Goal: Task Accomplishment & Management: Complete application form

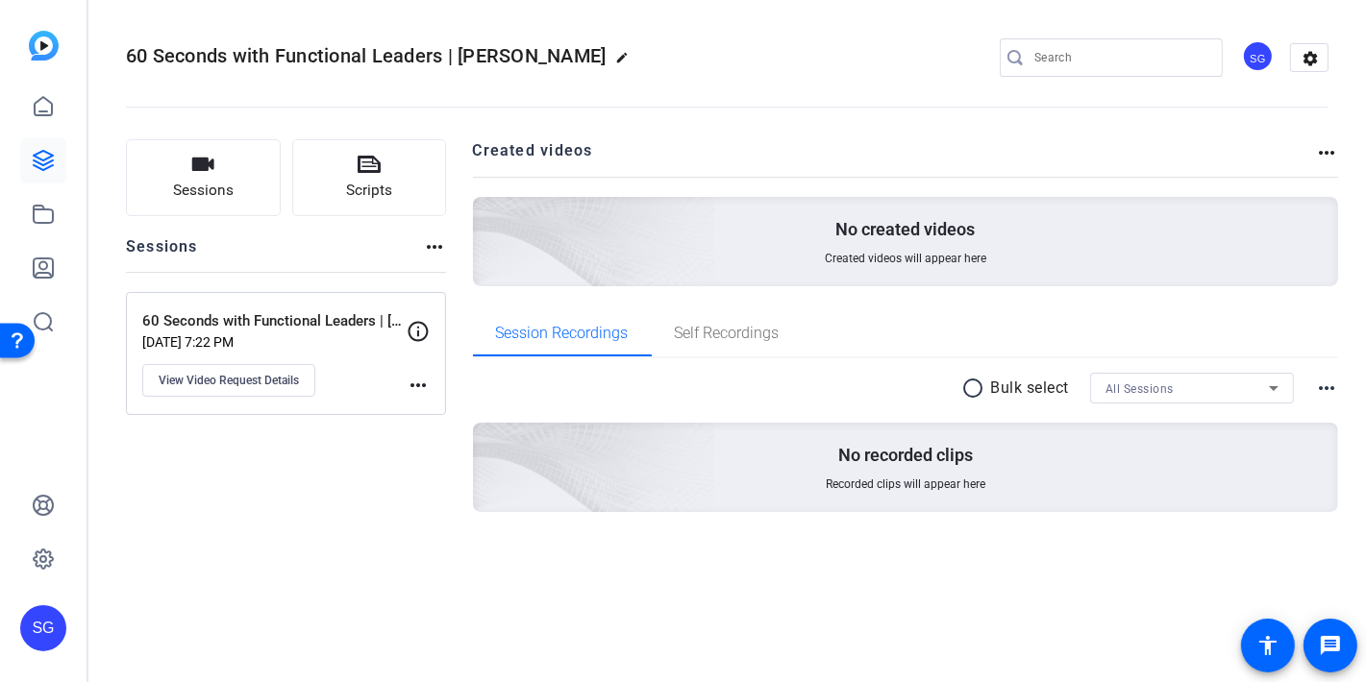
click at [868, 43] on div "60 Seconds with Functional Leaders | [PERSON_NAME] edit SG settings" at bounding box center [727, 57] width 1202 height 29
click at [786, 53] on div "60 Seconds with Functional Leaders | [PERSON_NAME] edit SG settings" at bounding box center [727, 57] width 1202 height 29
click at [45, 108] on icon at bounding box center [43, 106] width 23 height 23
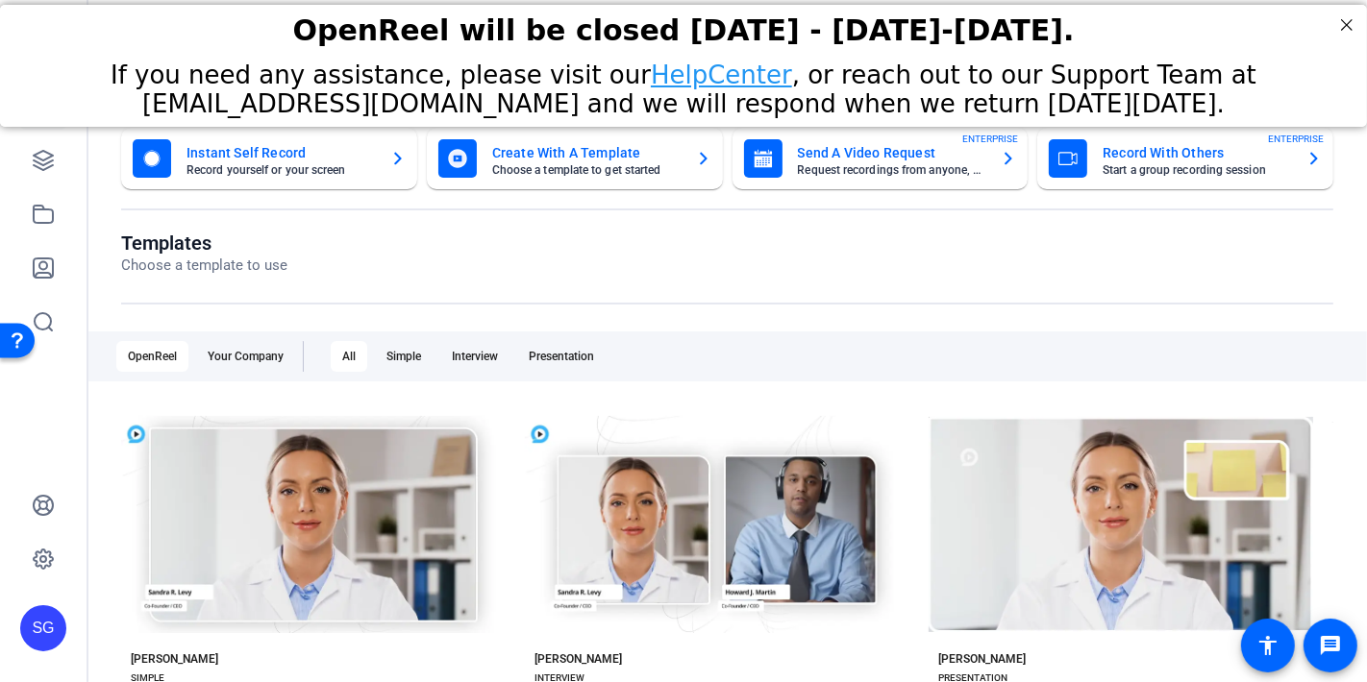
click at [861, 159] on mat-card-title "Send A Video Request" at bounding box center [892, 152] width 188 height 23
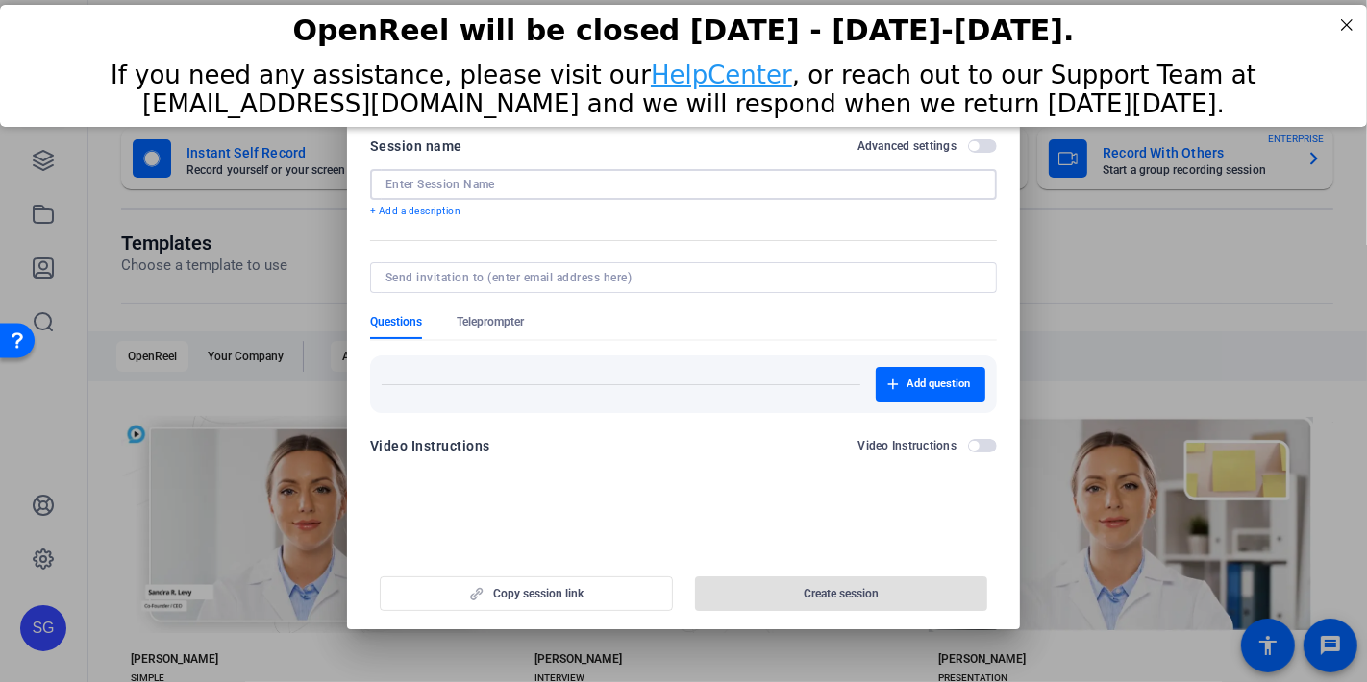
click at [498, 185] on input at bounding box center [683, 184] width 596 height 15
paste input "60 Seconds with Functional Leaders | Inviting you"
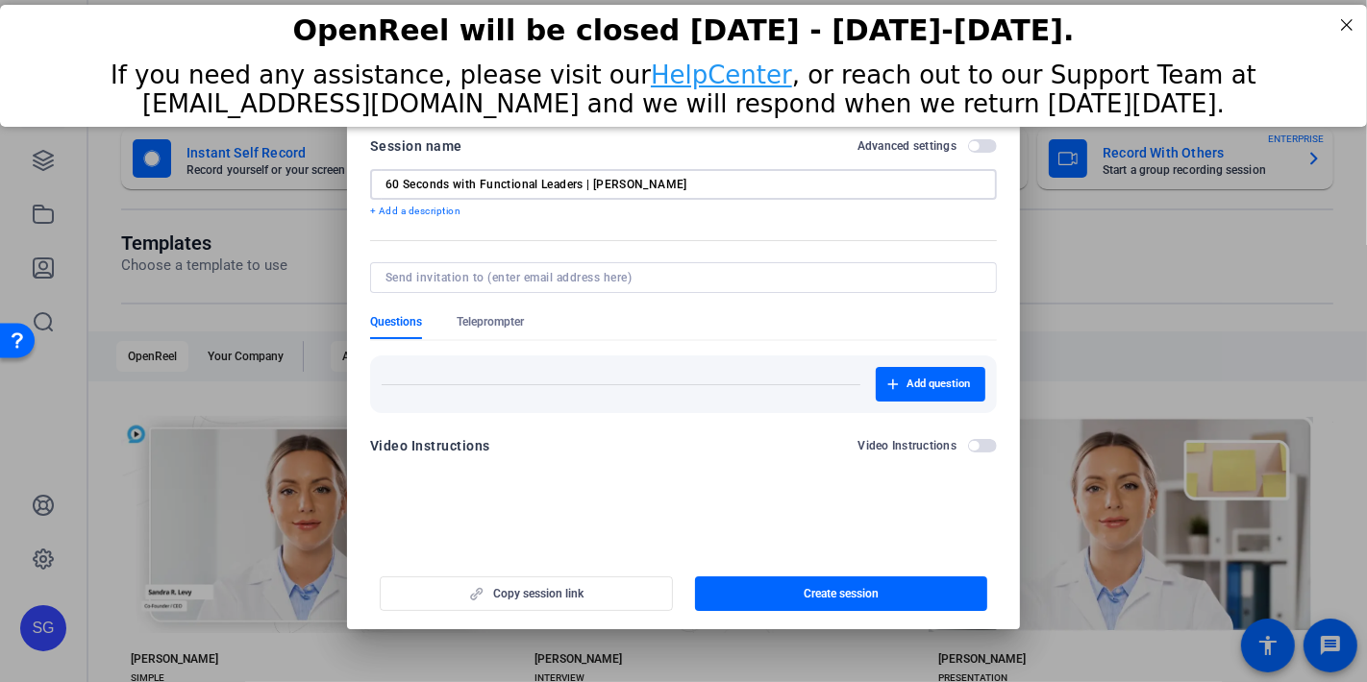
type input "60 Seconds with Functional Leaders | [PERSON_NAME]"
click at [427, 367] on div "Add question" at bounding box center [684, 384] width 604 height 35
click at [470, 281] on input at bounding box center [679, 277] width 588 height 15
click at [620, 180] on input "60 Seconds with Functional Leaders | [PERSON_NAME]" at bounding box center [683, 184] width 596 height 15
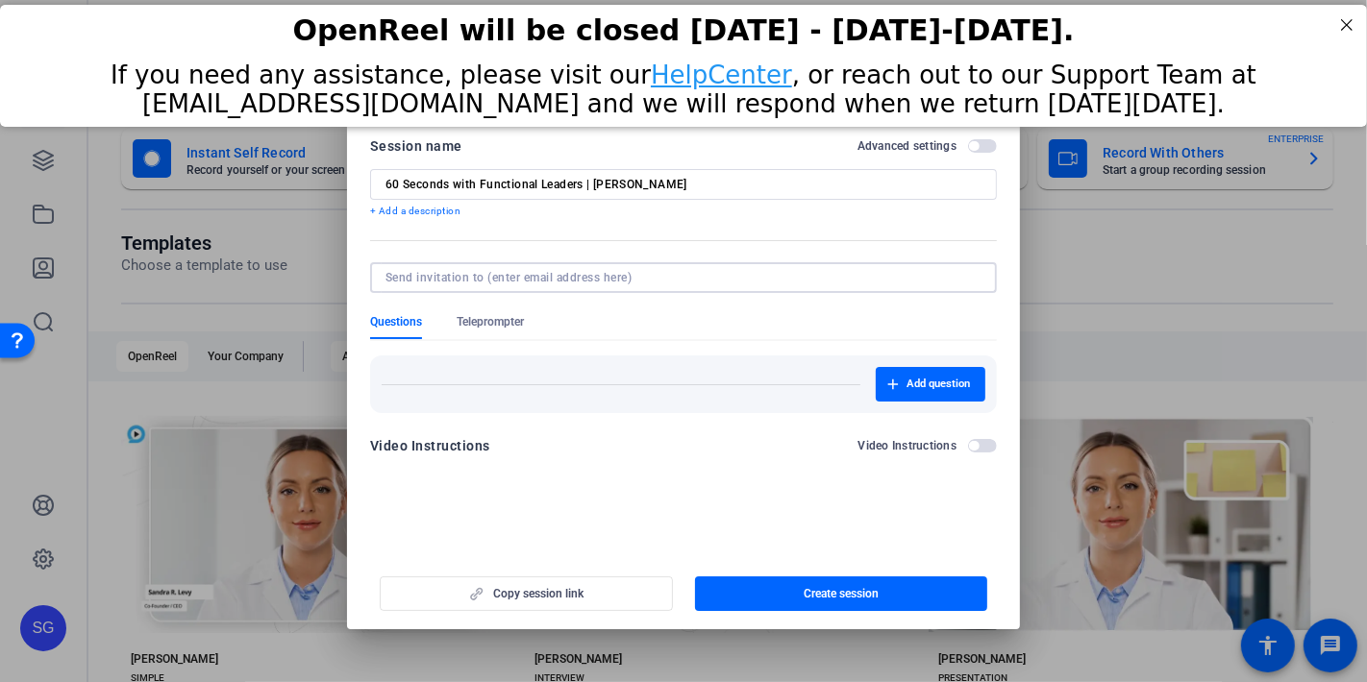
click at [443, 274] on input at bounding box center [679, 277] width 588 height 15
paste input "[EMAIL_ADDRESS][DOMAIN_NAME]"
click at [693, 278] on input "[EMAIL_ADDRESS][DOMAIN_NAME]" at bounding box center [679, 277] width 588 height 15
type input "[EMAIL_ADDRESS][DOMAIN_NAME]"
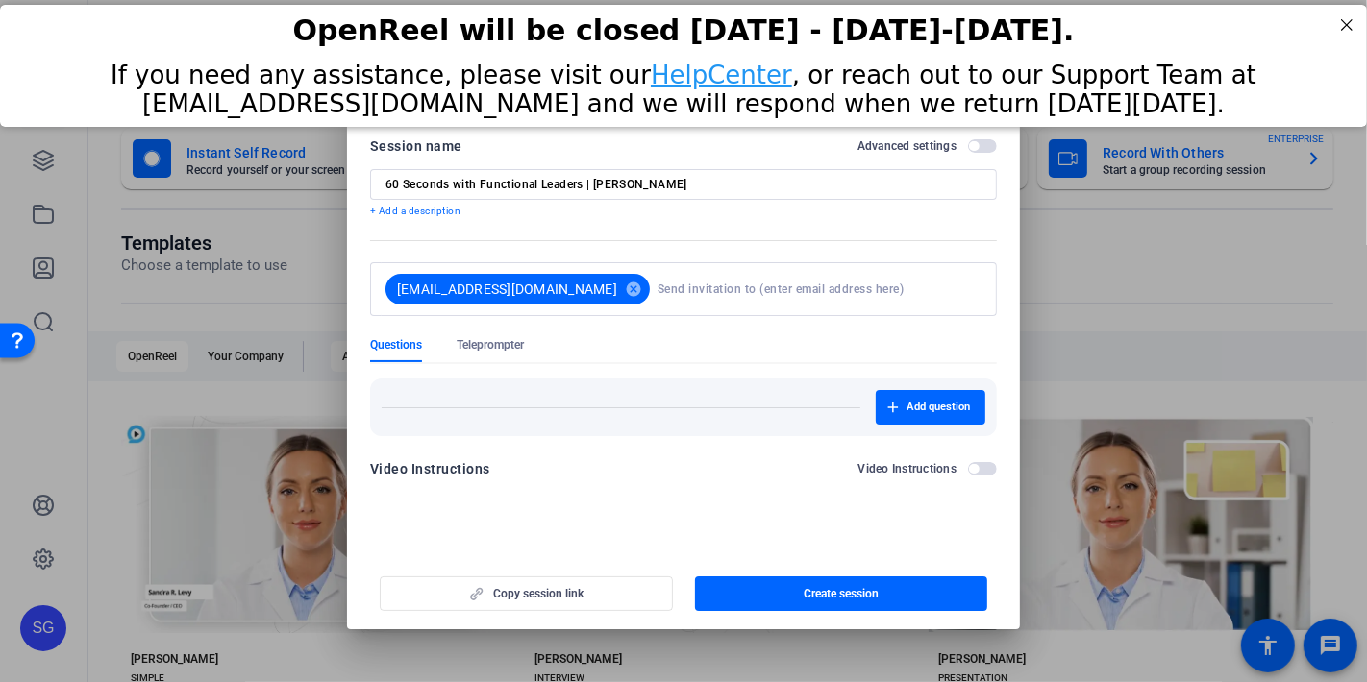
click at [692, 304] on mat-form-field "[EMAIL_ADDRESS][DOMAIN_NAME] cancel" at bounding box center [683, 299] width 627 height 75
click at [708, 223] on form "Session name Advanced settings 60 Seconds with Functional Leaders | [PERSON_NAM…" at bounding box center [683, 314] width 627 height 358
click at [842, 588] on span "Create session" at bounding box center [840, 593] width 75 height 15
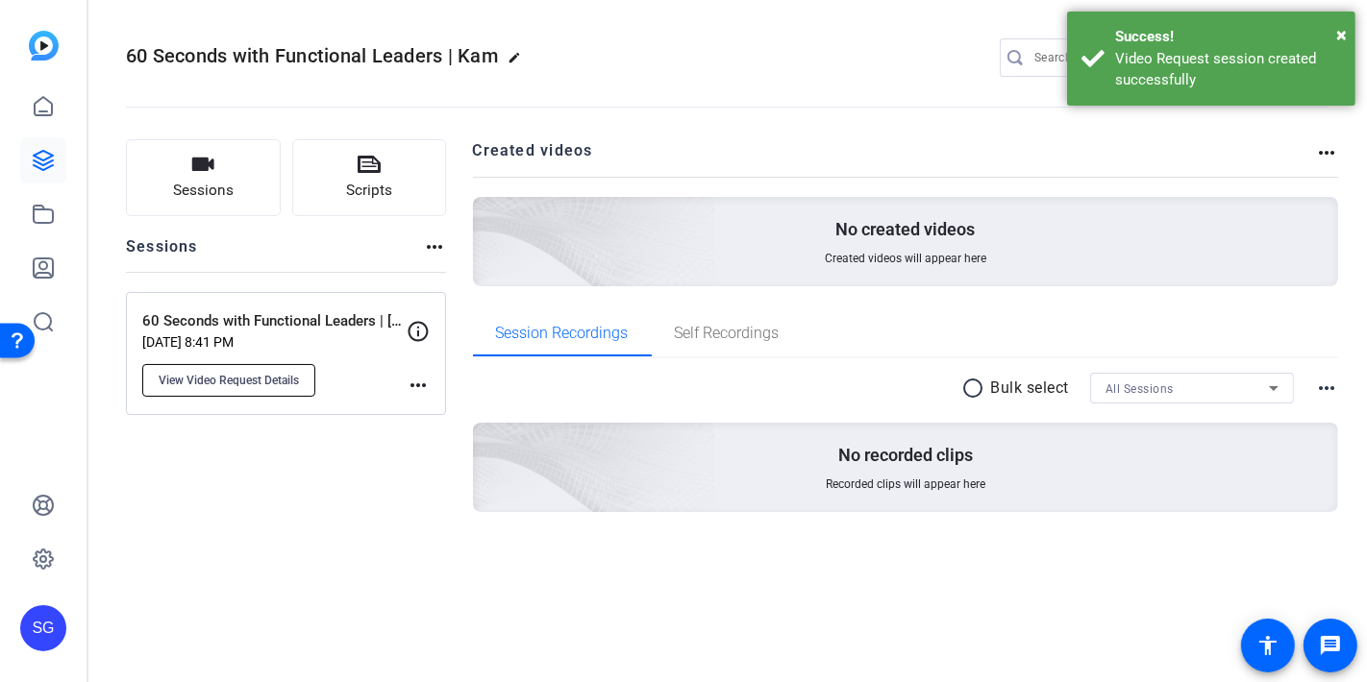
click at [236, 383] on span "View Video Request Details" at bounding box center [229, 380] width 140 height 15
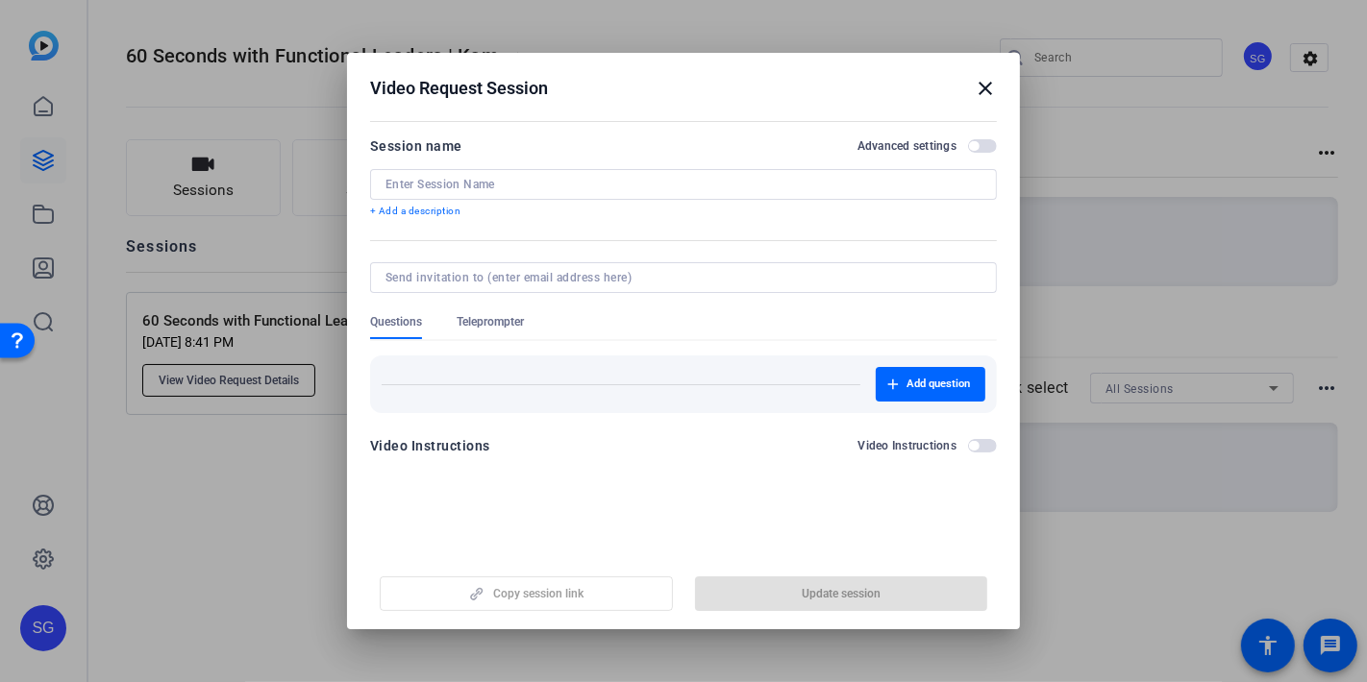
type input "60 Seconds with Functional Leaders | [PERSON_NAME]"
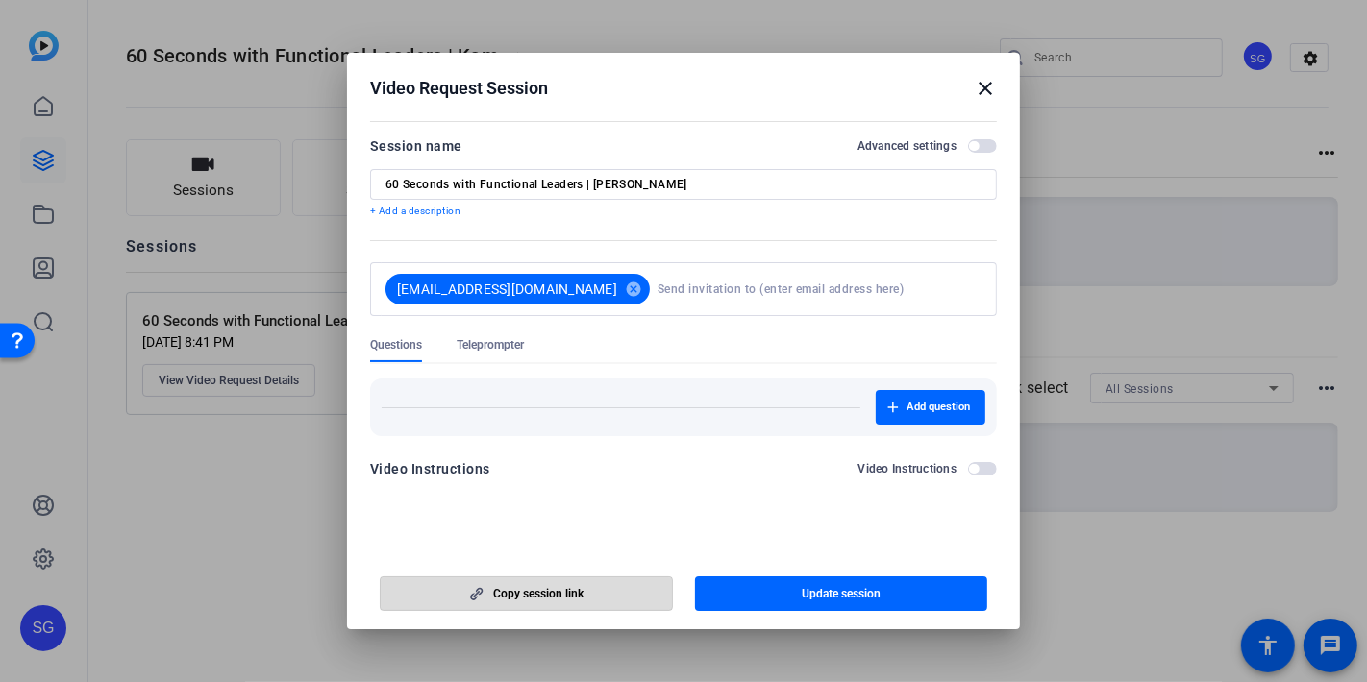
click at [549, 597] on span "Copy session link" at bounding box center [538, 593] width 90 height 15
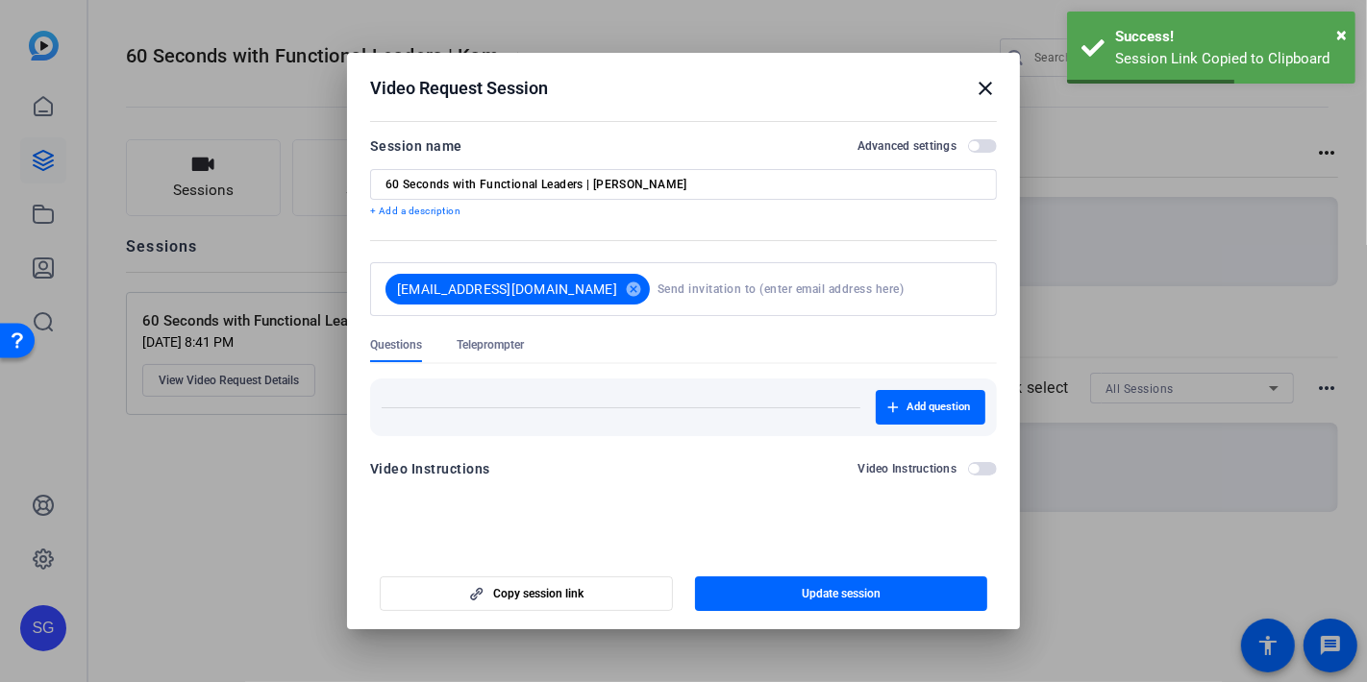
click at [988, 91] on mat-icon "close" at bounding box center [985, 88] width 23 height 23
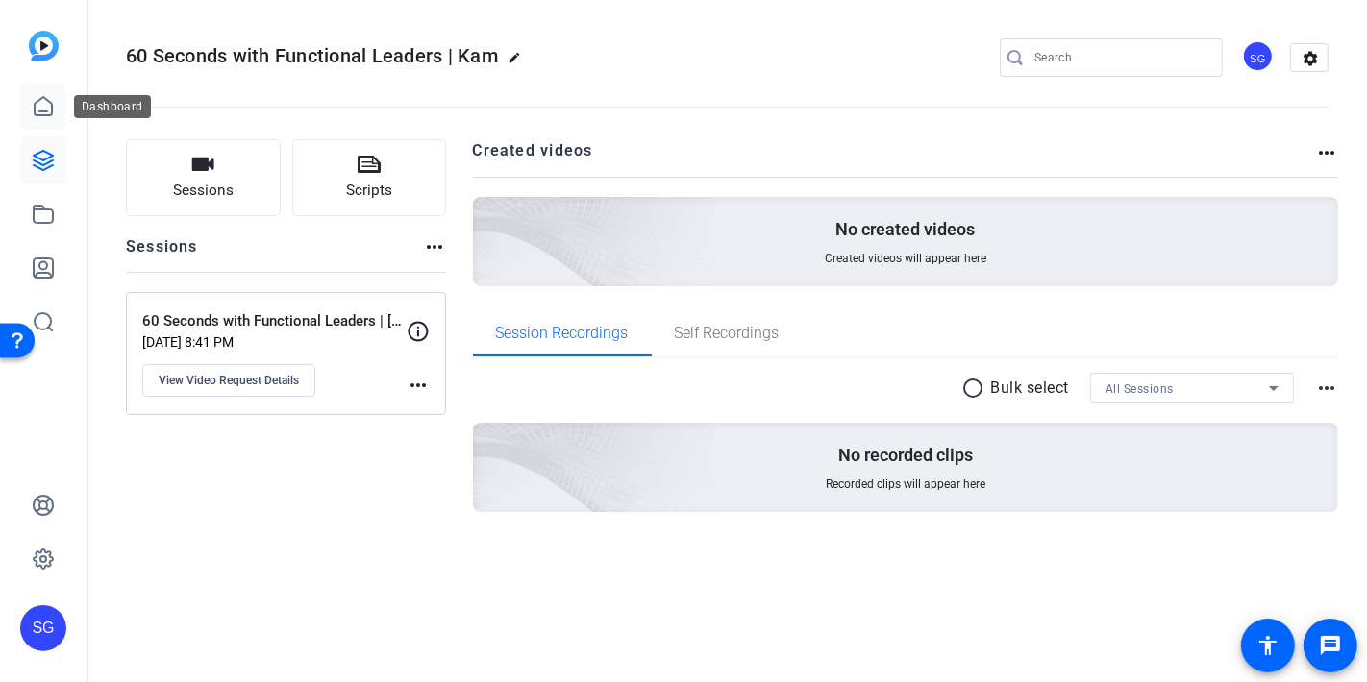
click at [41, 111] on icon at bounding box center [43, 106] width 17 height 18
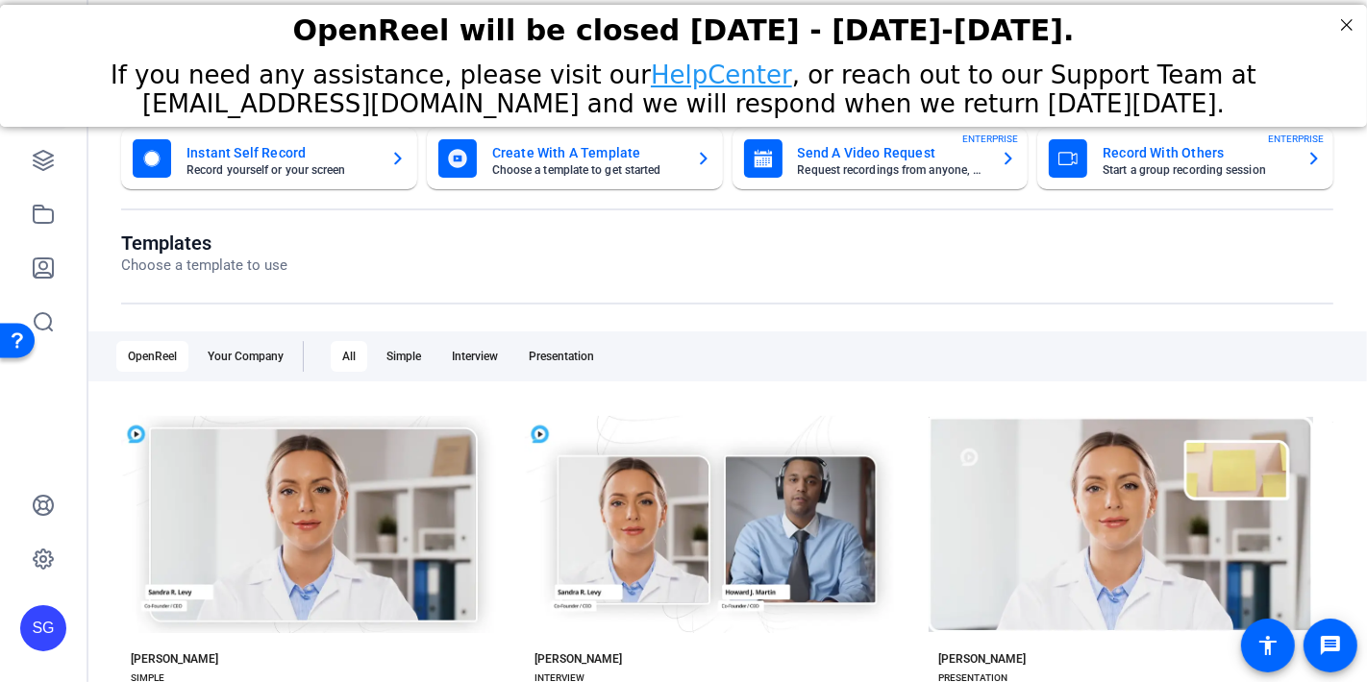
click at [873, 148] on mat-card-title "Send A Video Request" at bounding box center [892, 152] width 188 height 23
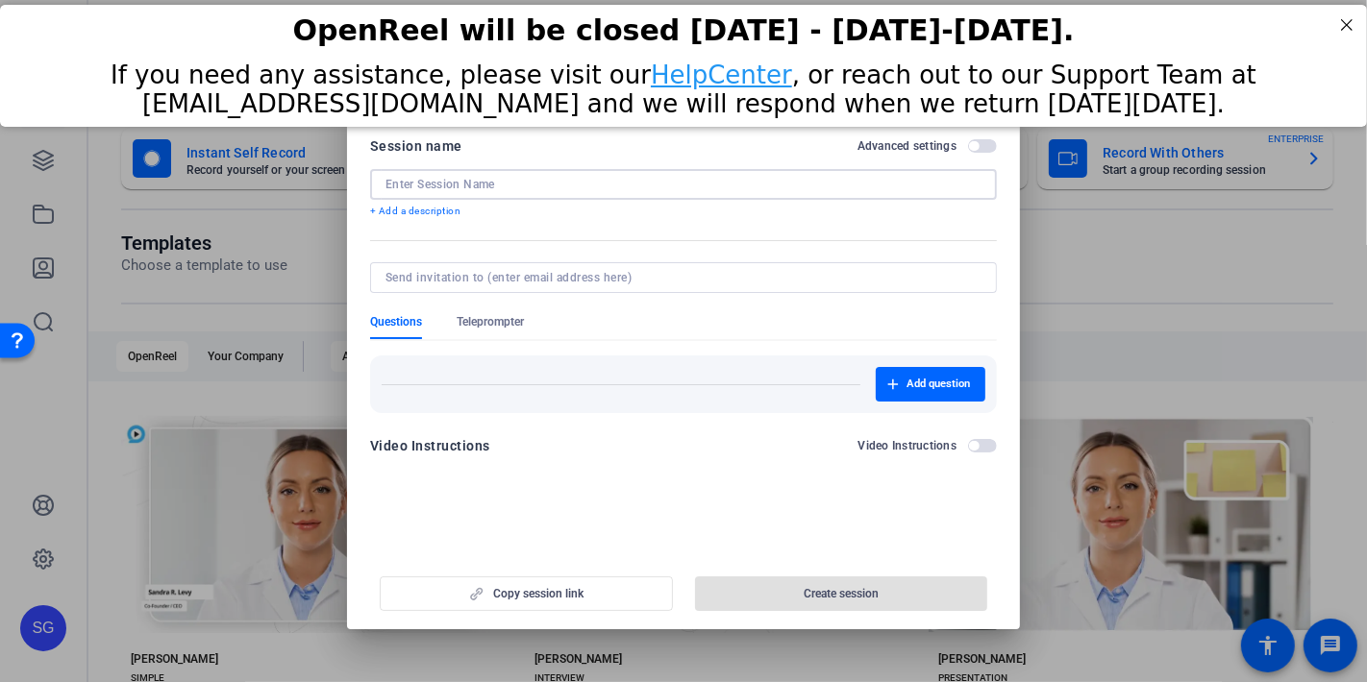
click at [429, 184] on input at bounding box center [683, 184] width 596 height 15
paste input "60 Seconds with Functional Leaders"
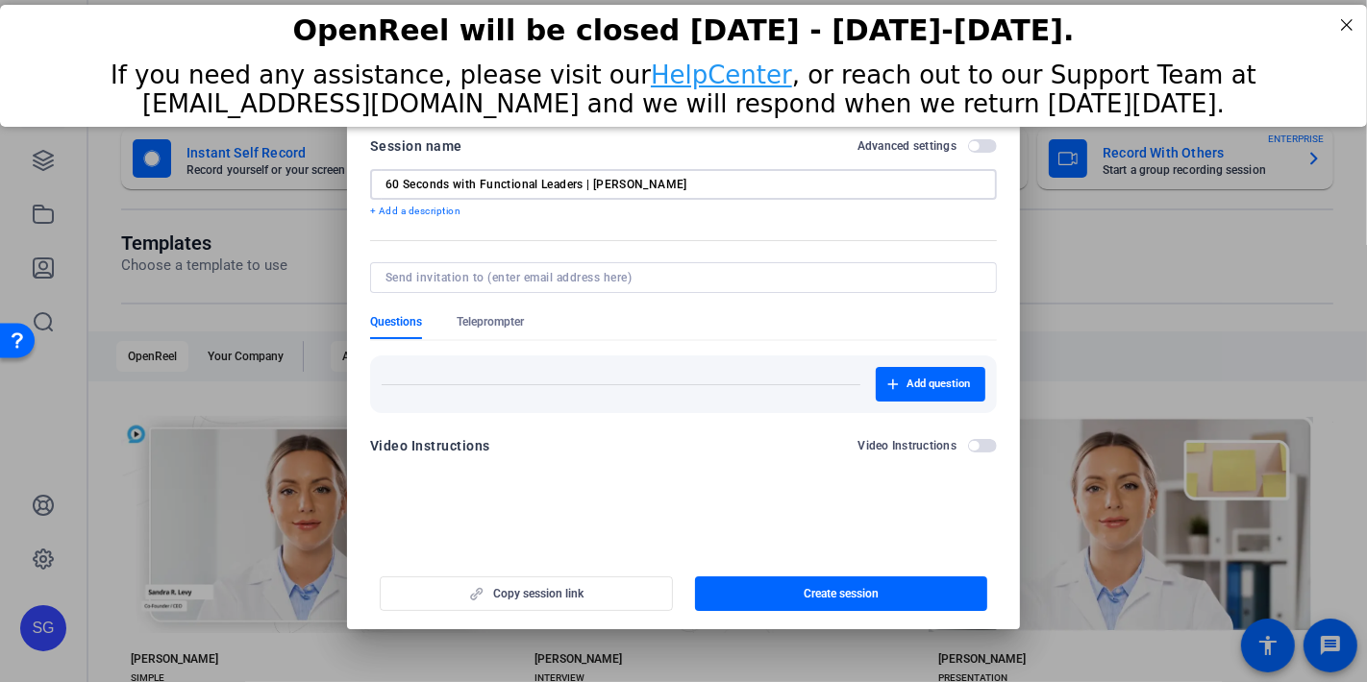
type input "60 Seconds with Functional Leaders | [PERSON_NAME]"
click at [451, 279] on input at bounding box center [679, 277] width 588 height 15
click at [416, 279] on input at bounding box center [679, 277] width 588 height 15
paste input "[PERSON_NAME][EMAIL_ADDRESS][PERSON_NAME][DOMAIN_NAME]"
type input "[PERSON_NAME][EMAIL_ADDRESS][PERSON_NAME][DOMAIN_NAME]"
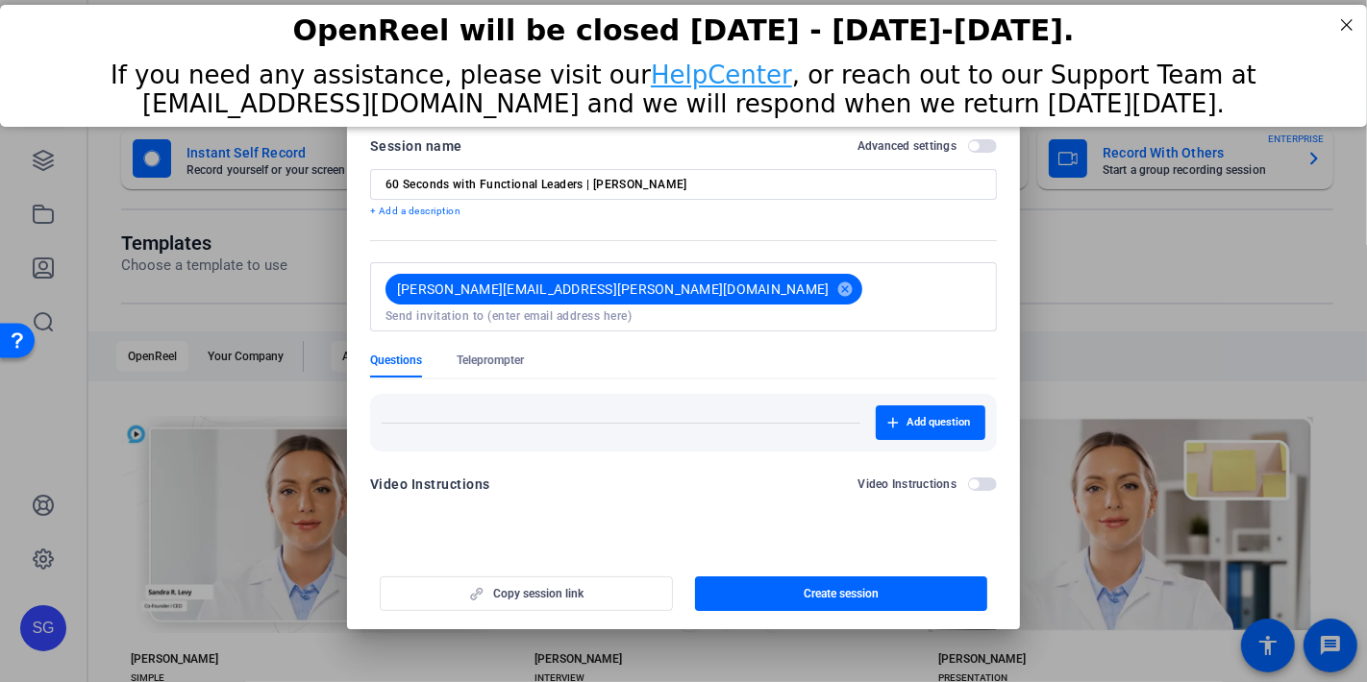
click at [590, 310] on mat-form-field "[PERSON_NAME][EMAIL_ADDRESS][PERSON_NAME][DOMAIN_NAME] cancel" at bounding box center [683, 307] width 627 height 90
click at [674, 185] on input "60 Seconds with Functional Leaders | [PERSON_NAME]" at bounding box center [683, 184] width 596 height 15
click at [627, 353] on div "Questions Teleprompter" at bounding box center [683, 365] width 627 height 25
click at [835, 591] on span "Create session" at bounding box center [840, 593] width 75 height 15
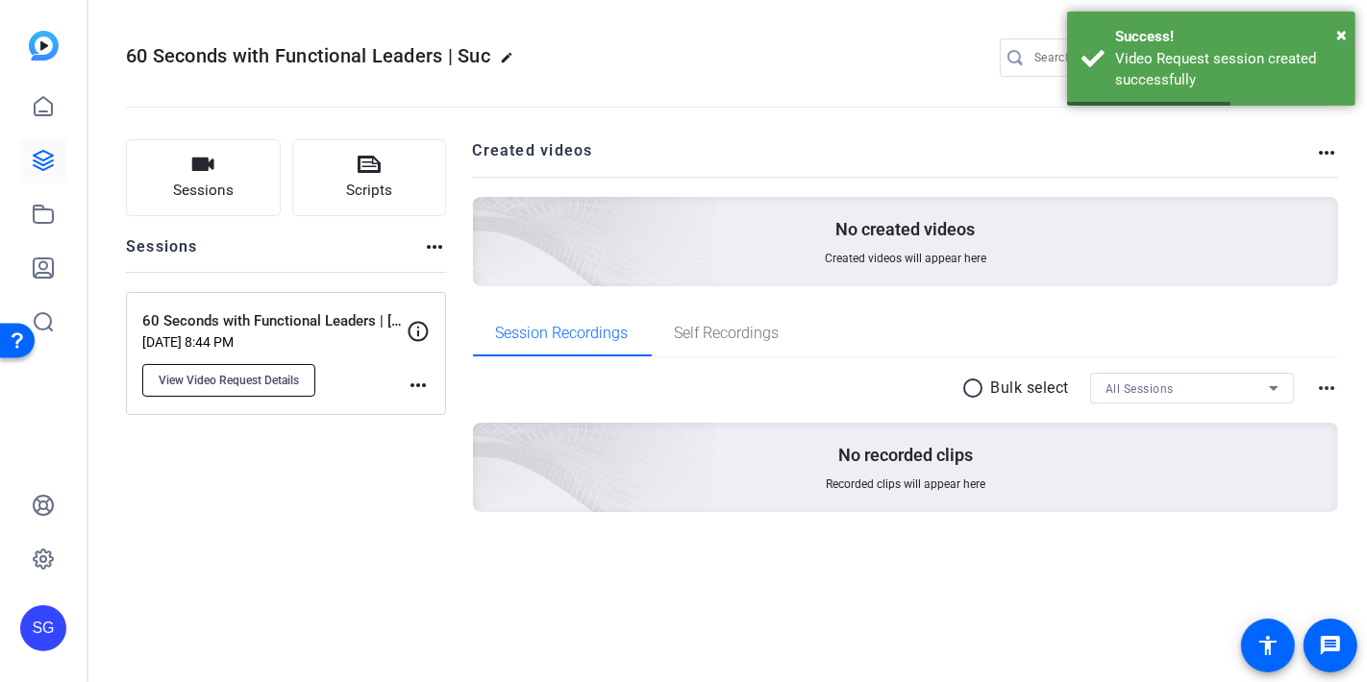
click at [230, 386] on span "View Video Request Details" at bounding box center [229, 380] width 140 height 15
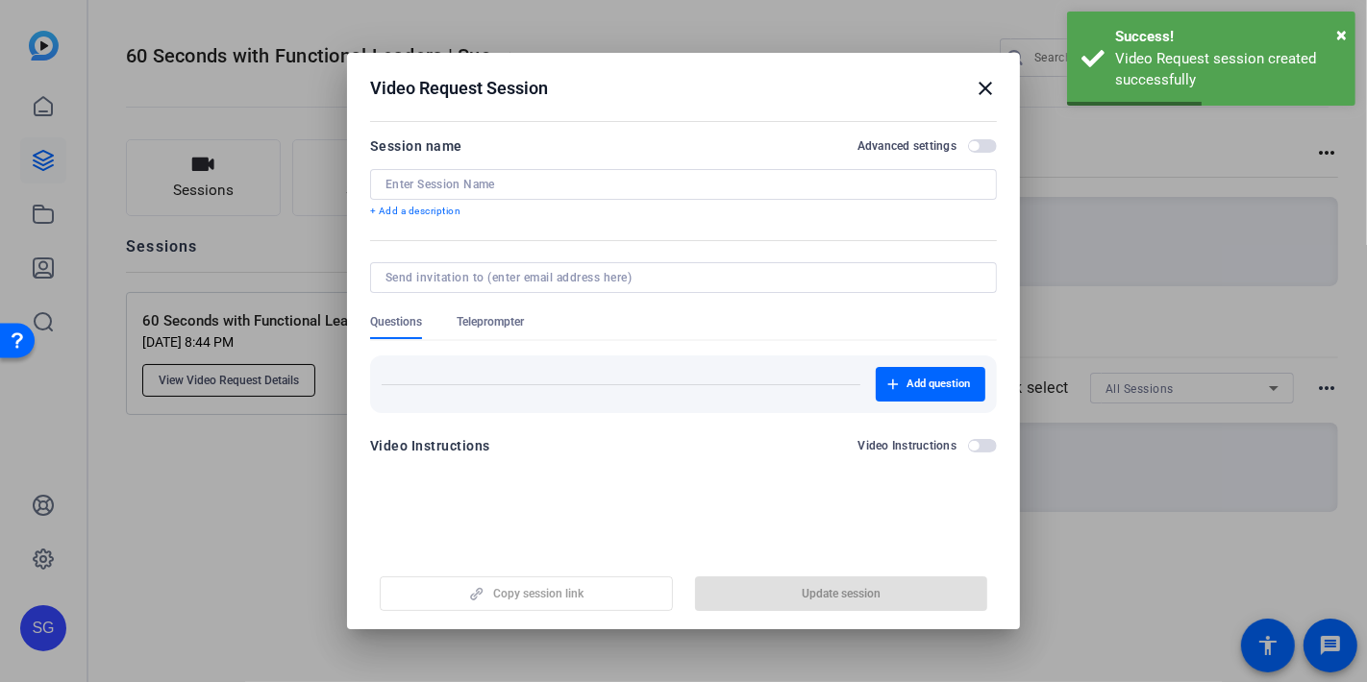
type input "60 Seconds with Functional Leaders | [PERSON_NAME]"
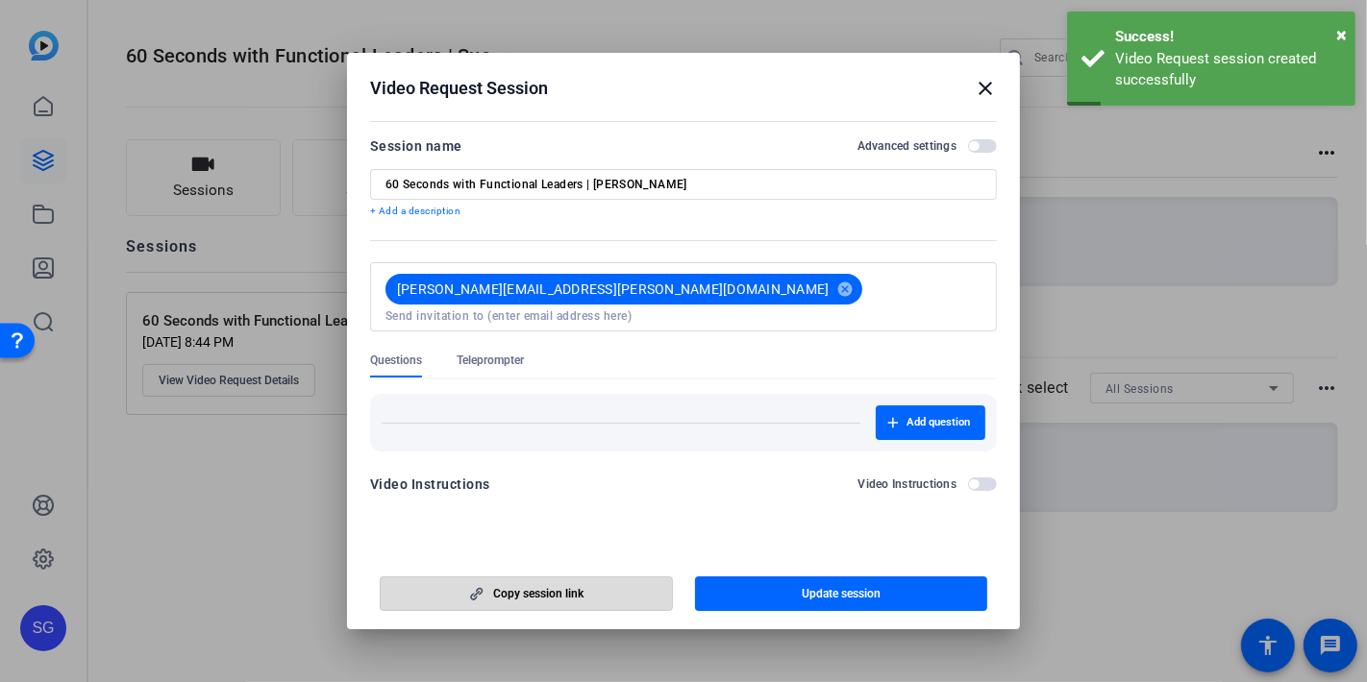
click at [506, 593] on span "Copy session link" at bounding box center [538, 593] width 90 height 15
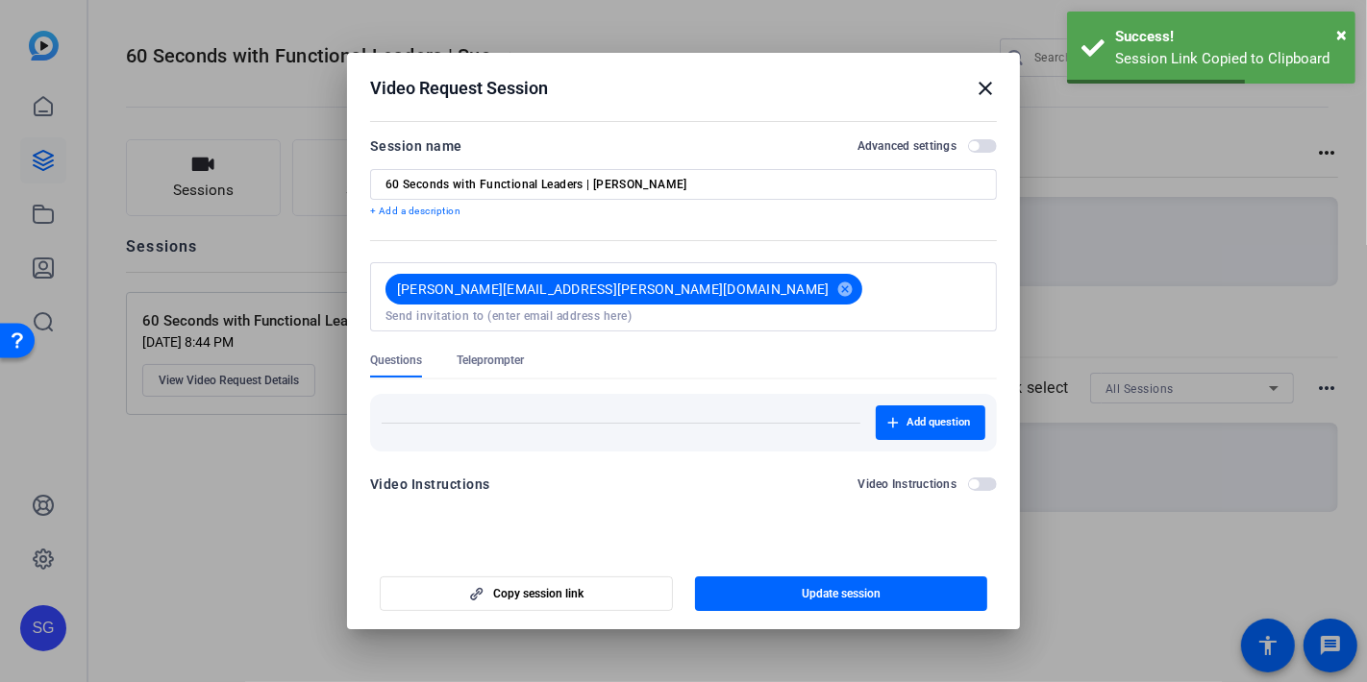
click at [991, 83] on mat-icon "close" at bounding box center [985, 88] width 23 height 23
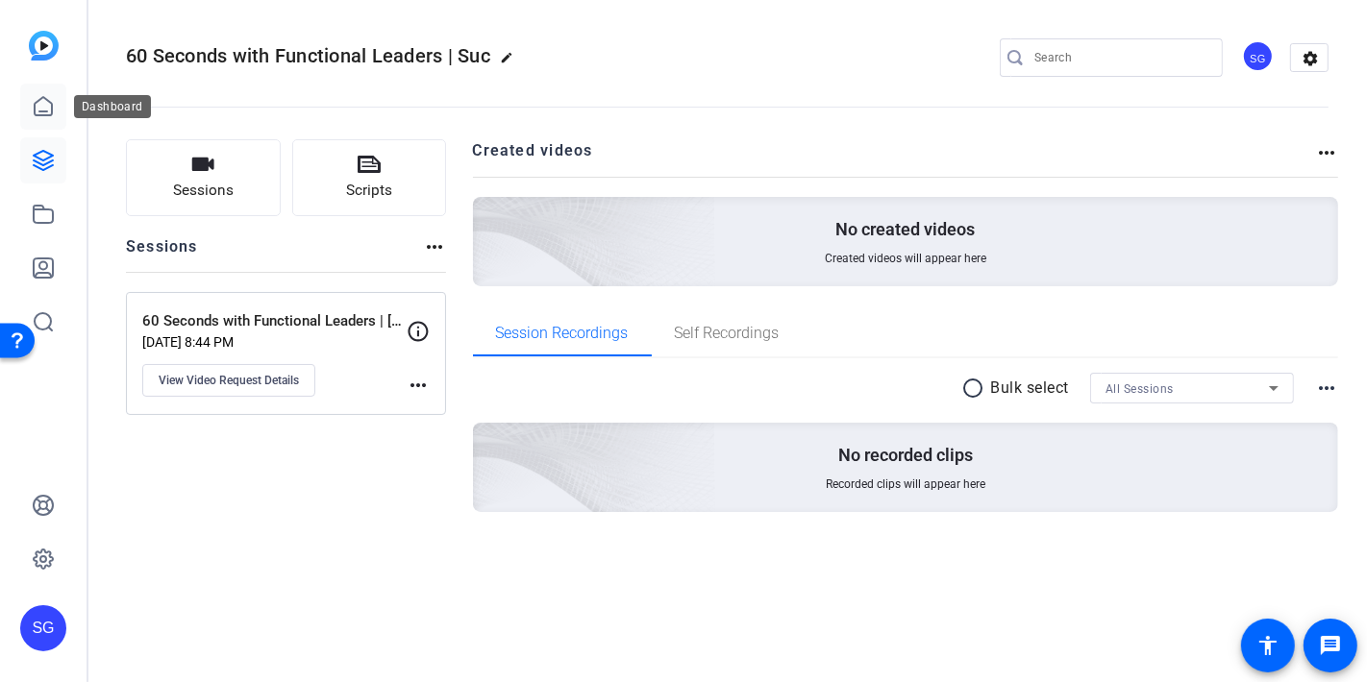
click at [49, 108] on icon at bounding box center [43, 106] width 23 height 23
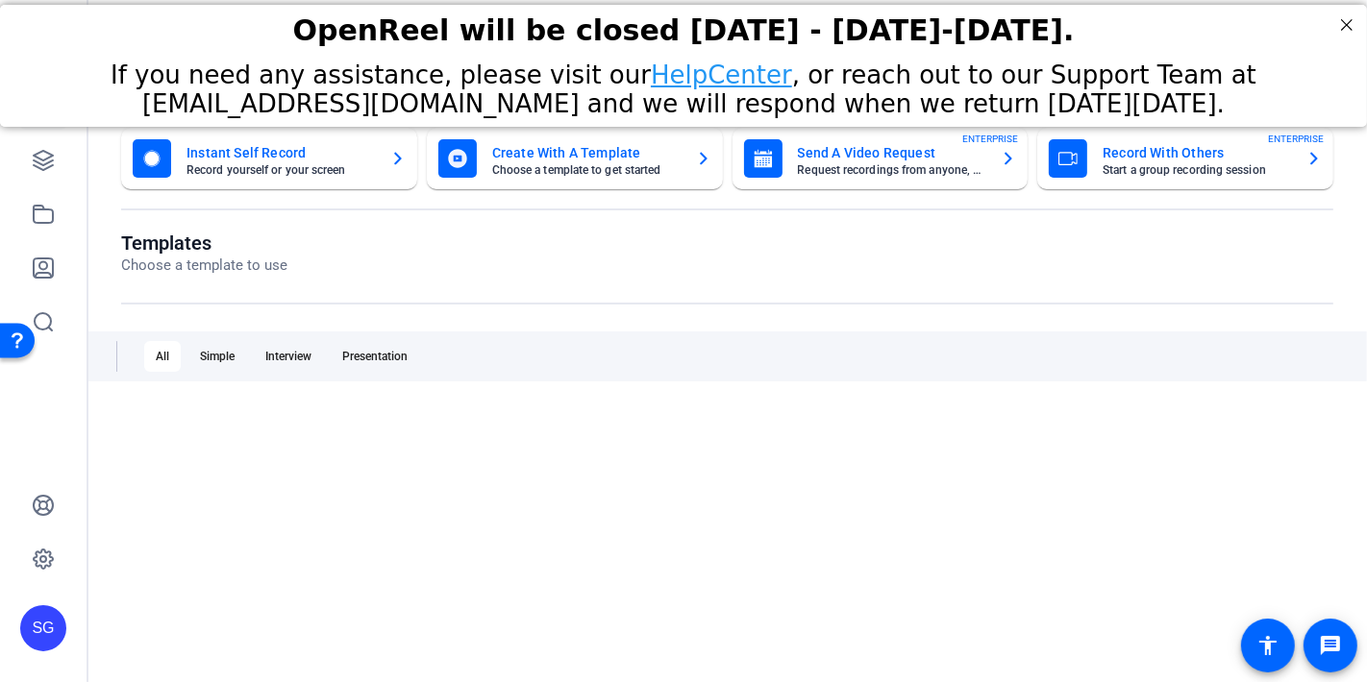
click at [898, 161] on mat-card-title "Send A Video Request" at bounding box center [892, 152] width 188 height 23
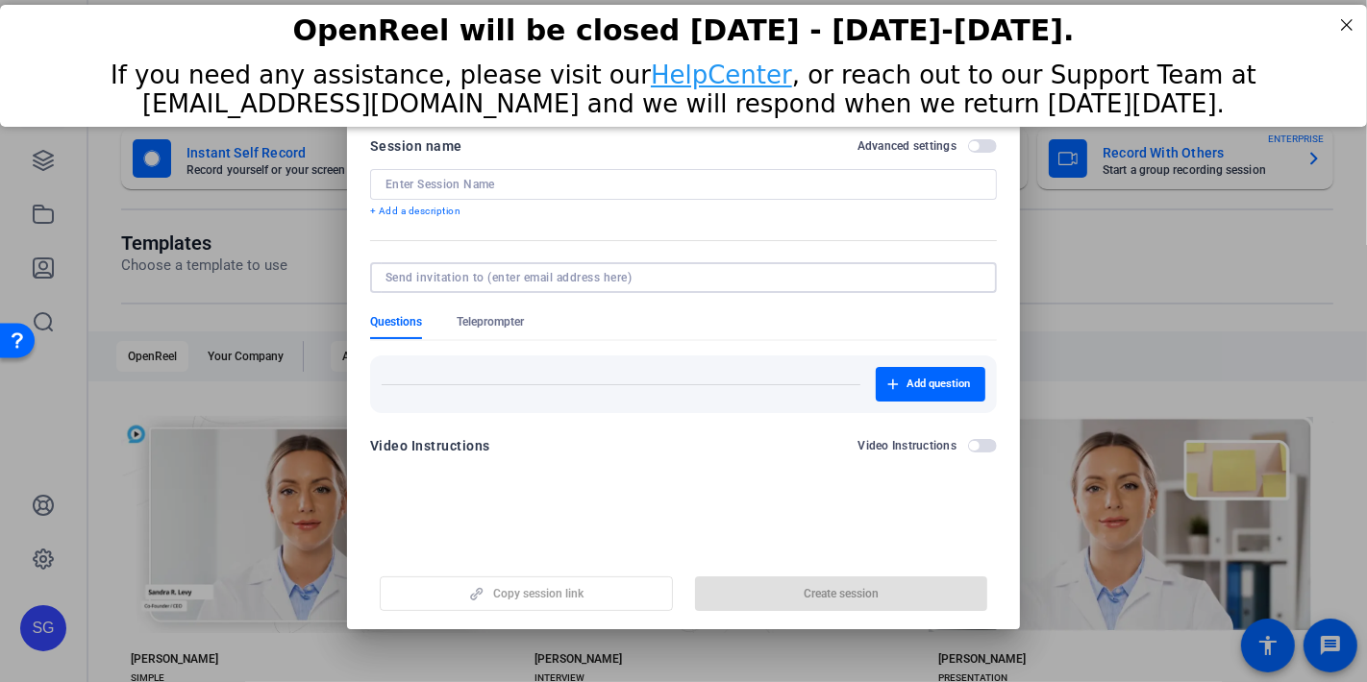
click at [444, 281] on input at bounding box center [679, 277] width 588 height 15
paste input "[PERSON_NAME][EMAIL_ADDRESS][PERSON_NAME][DOMAIN_NAME]"
type input "[PERSON_NAME][EMAIL_ADDRESS][PERSON_NAME][DOMAIN_NAME]"
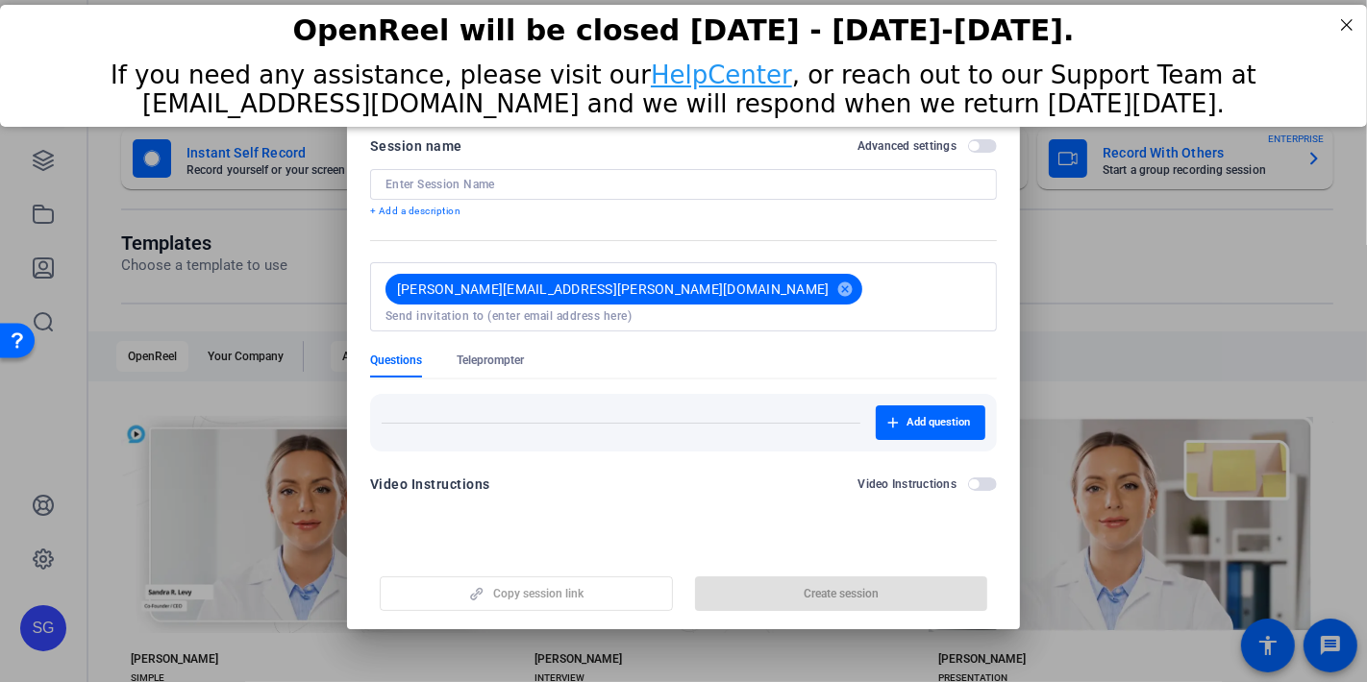
click at [591, 311] on mat-form-field "[PERSON_NAME][EMAIL_ADDRESS][PERSON_NAME][DOMAIN_NAME] cancel" at bounding box center [683, 307] width 627 height 90
click at [433, 181] on input at bounding box center [683, 184] width 596 height 15
type input "s"
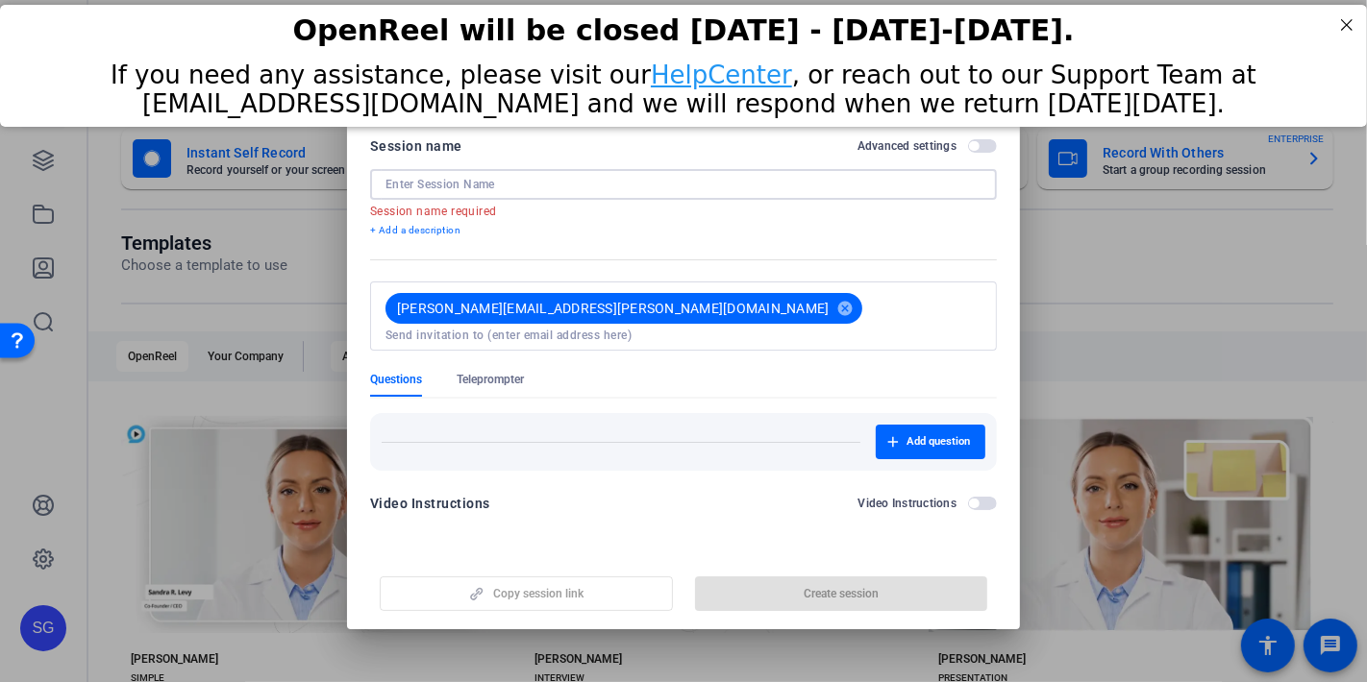
paste input "60 Seconds with Functional Leaders |"
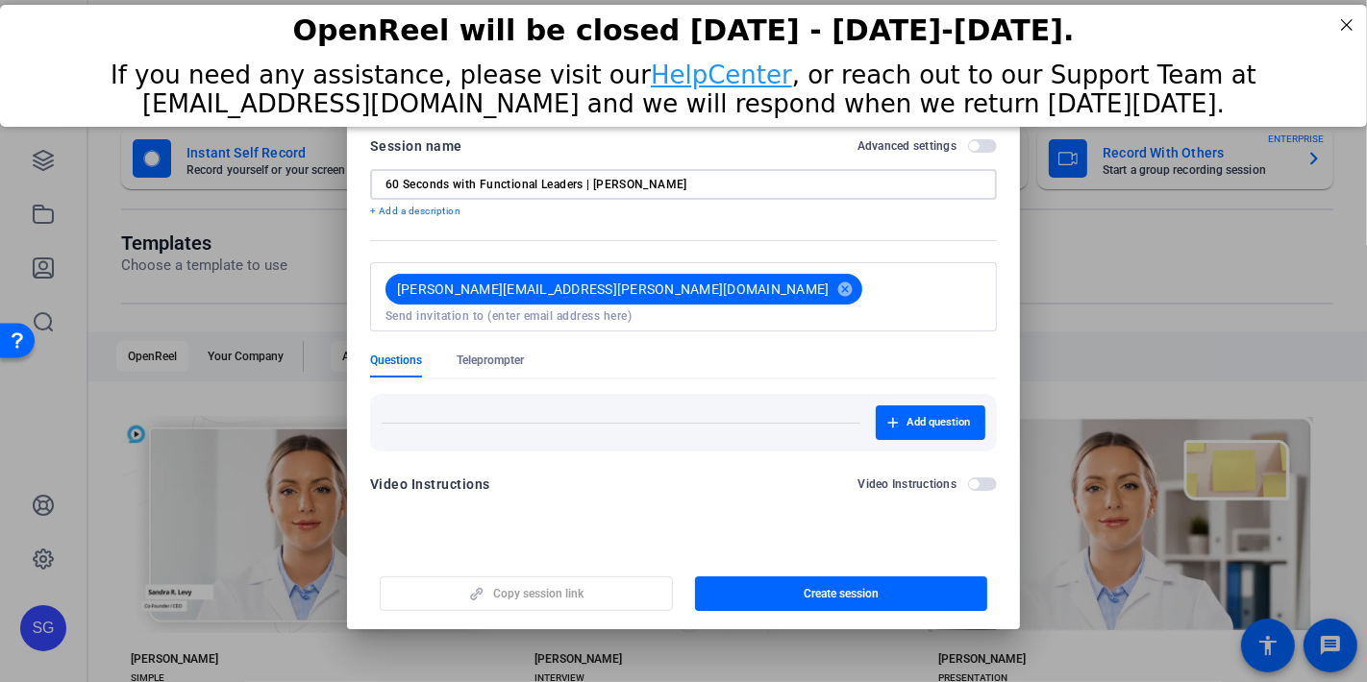
type input "60 Seconds with Functional Leaders | [PERSON_NAME]"
click at [754, 206] on p "+ Add a description" at bounding box center [683, 211] width 627 height 15
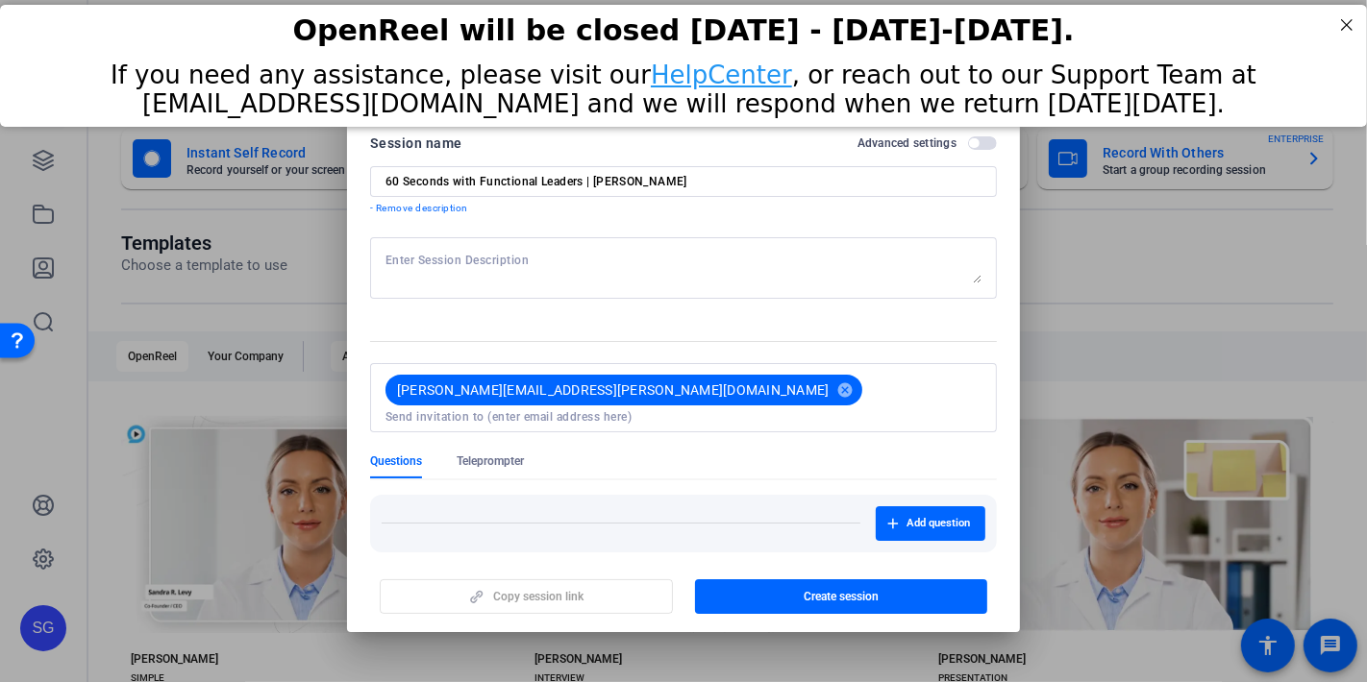
click at [657, 322] on form "Session name Advanced settings 60 Seconds with Functional Leaders | [PERSON_NAM…" at bounding box center [683, 370] width 627 height 477
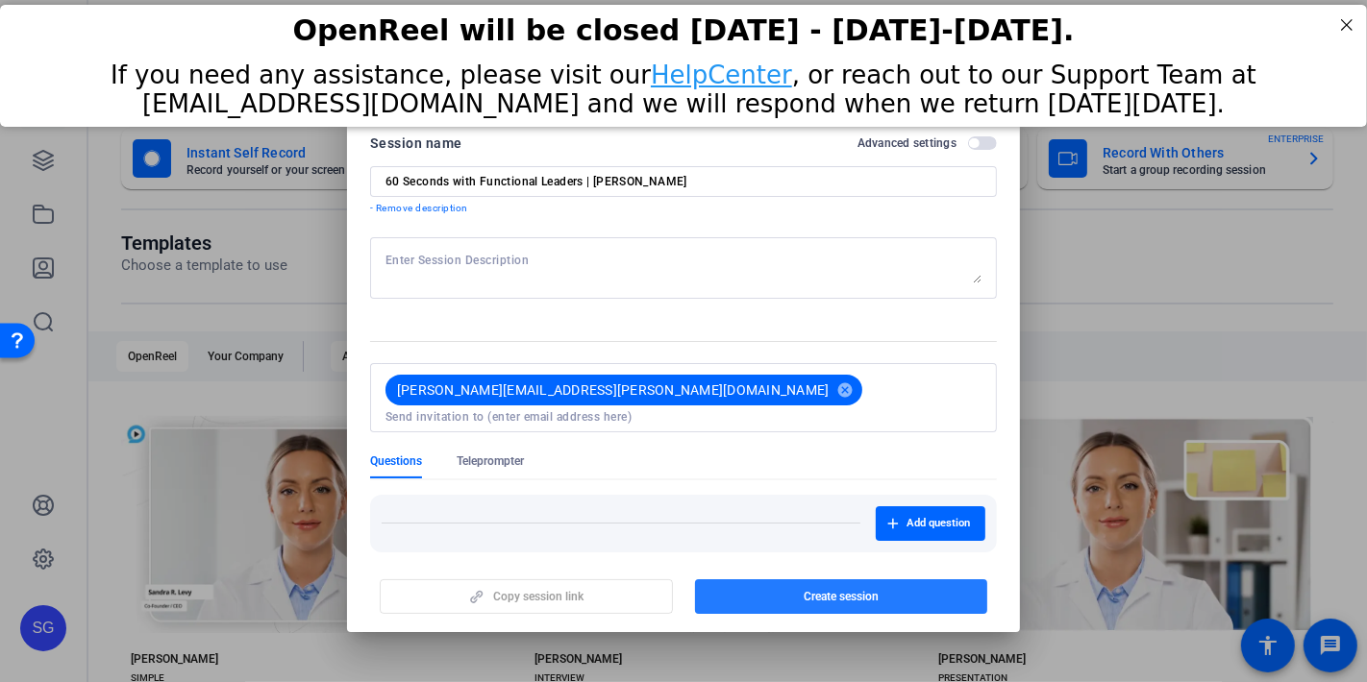
click at [806, 591] on span "Create session" at bounding box center [840, 596] width 75 height 15
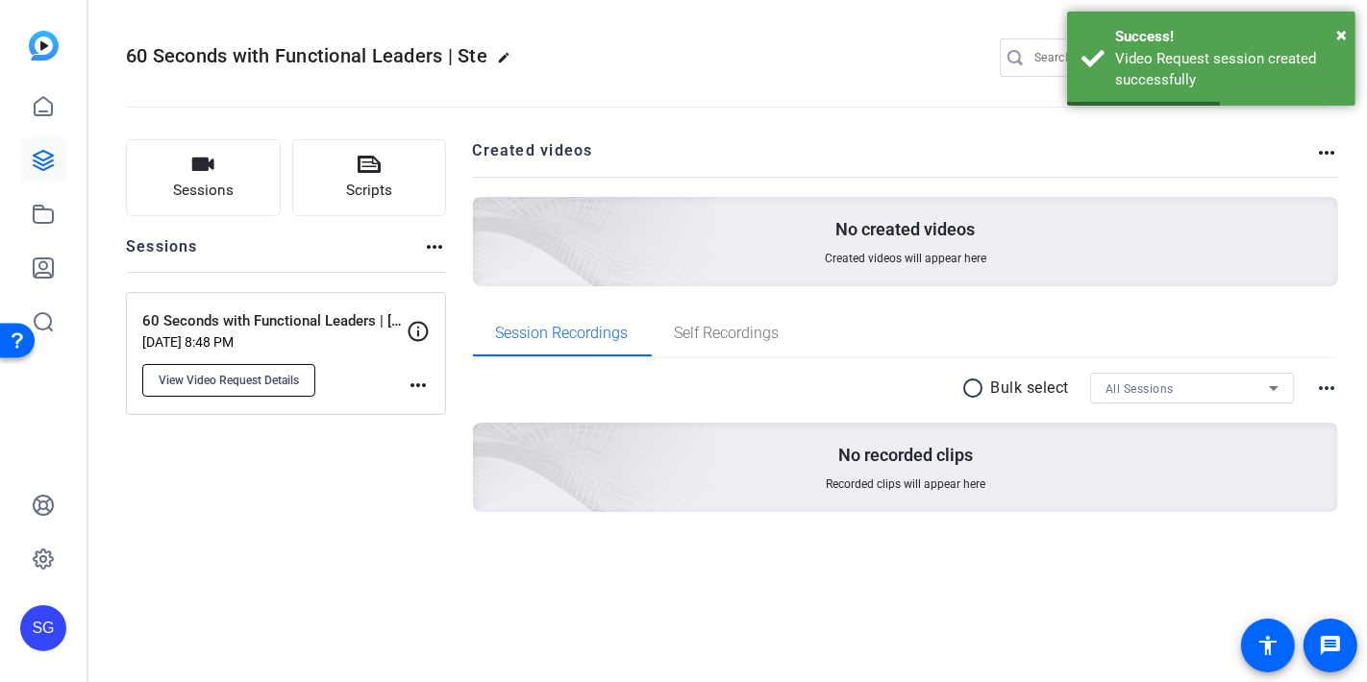
click at [277, 380] on span "View Video Request Details" at bounding box center [229, 380] width 140 height 15
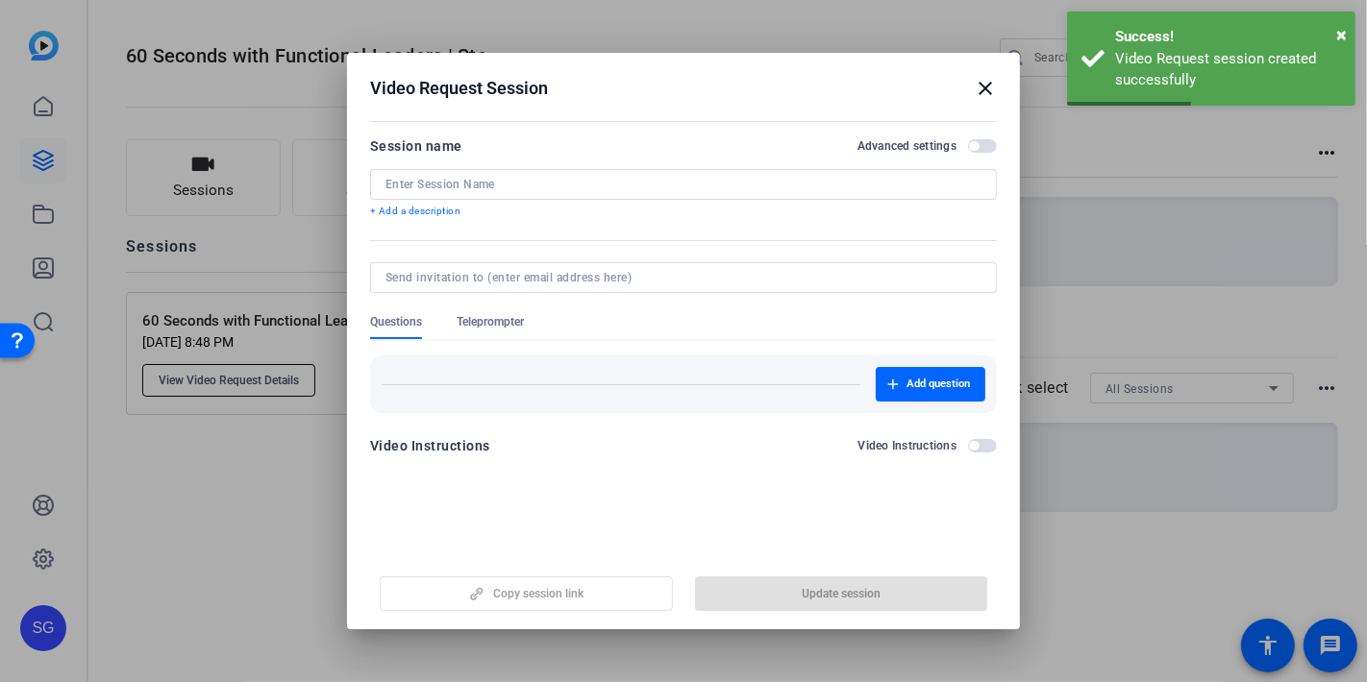
type input "60 Seconds with Functional Leaders | [PERSON_NAME]"
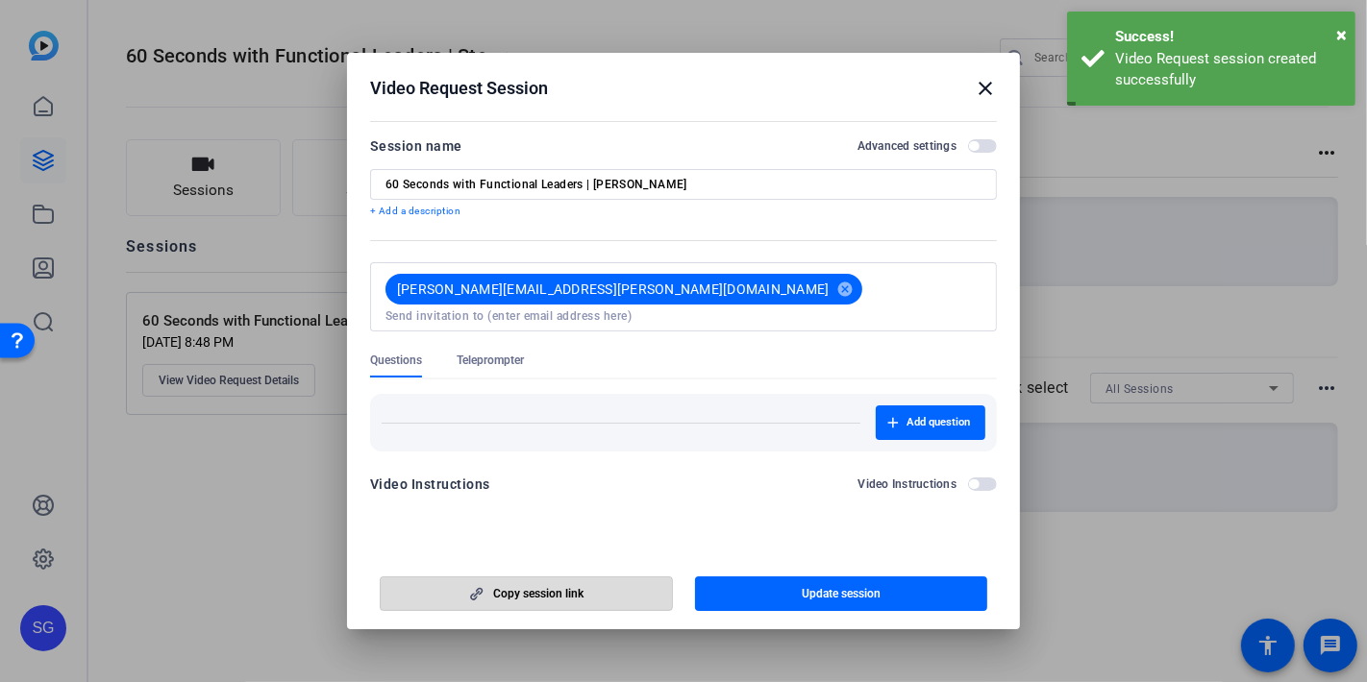
click at [524, 596] on span "Copy session link" at bounding box center [538, 593] width 90 height 15
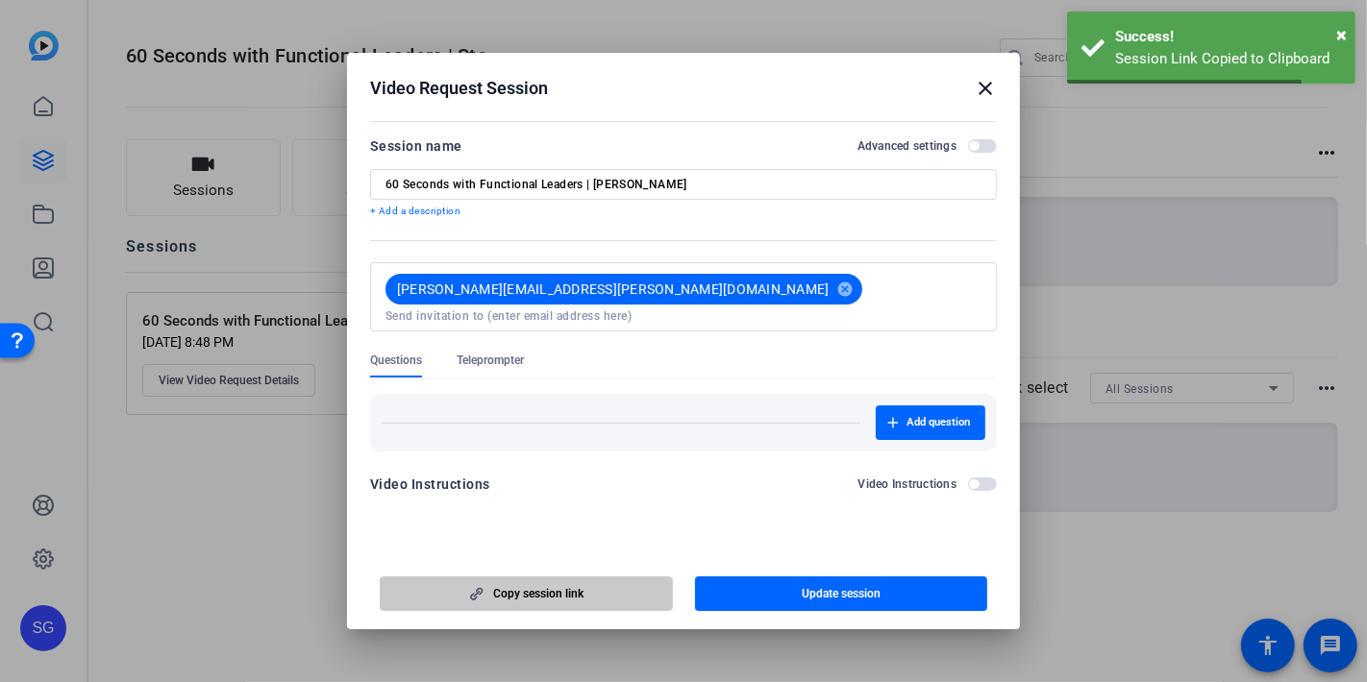
click at [524, 596] on span "Copy session link" at bounding box center [538, 593] width 90 height 15
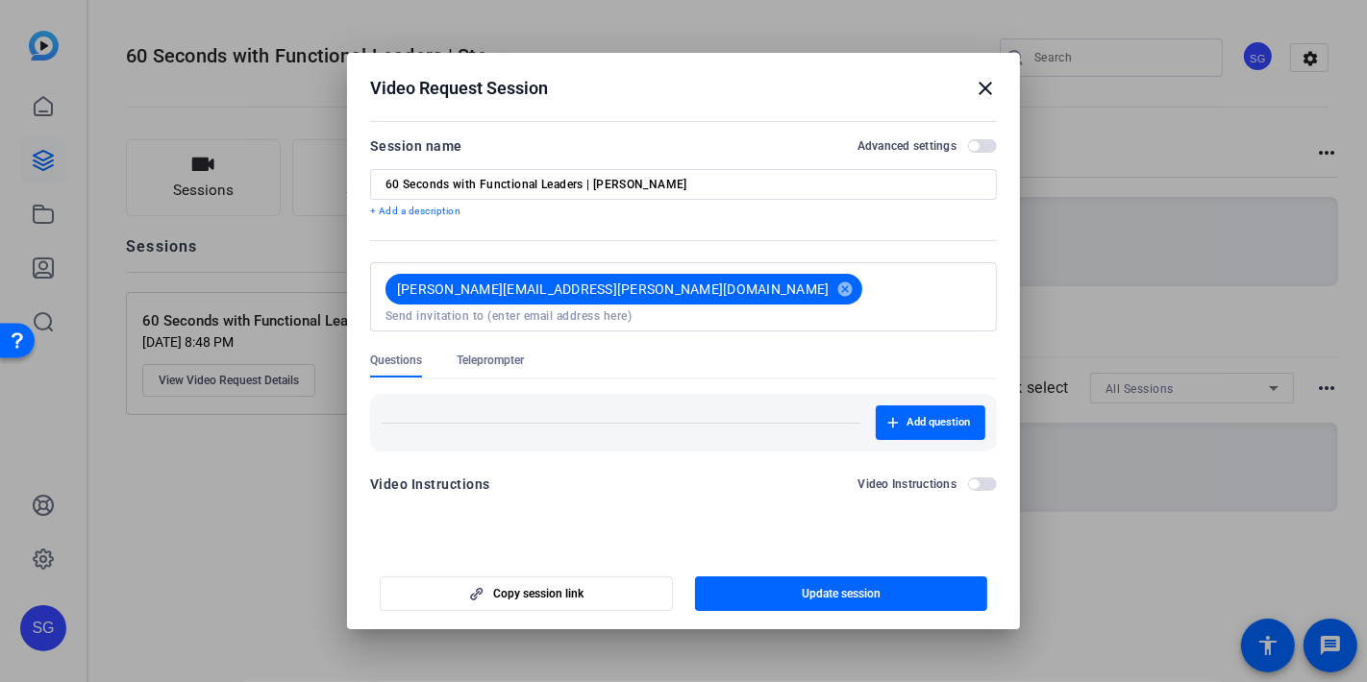
click at [985, 91] on mat-icon "close" at bounding box center [985, 88] width 23 height 23
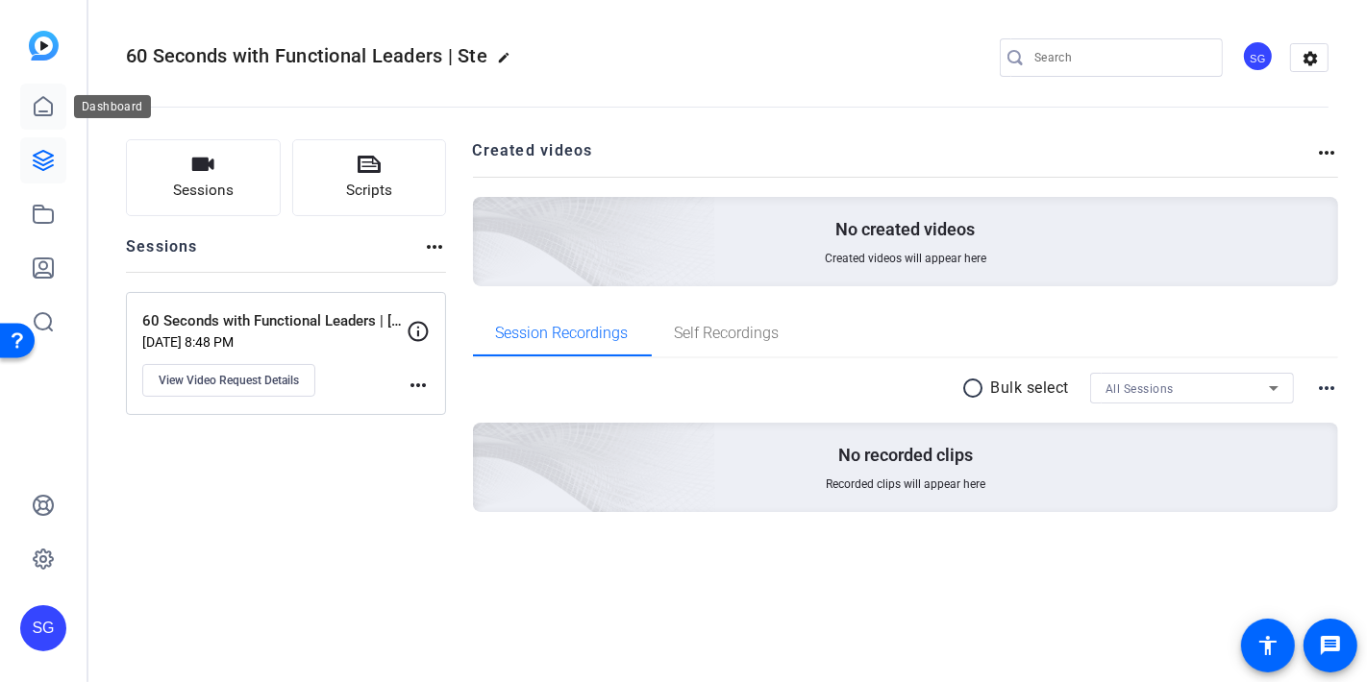
click at [43, 113] on icon at bounding box center [43, 106] width 23 height 23
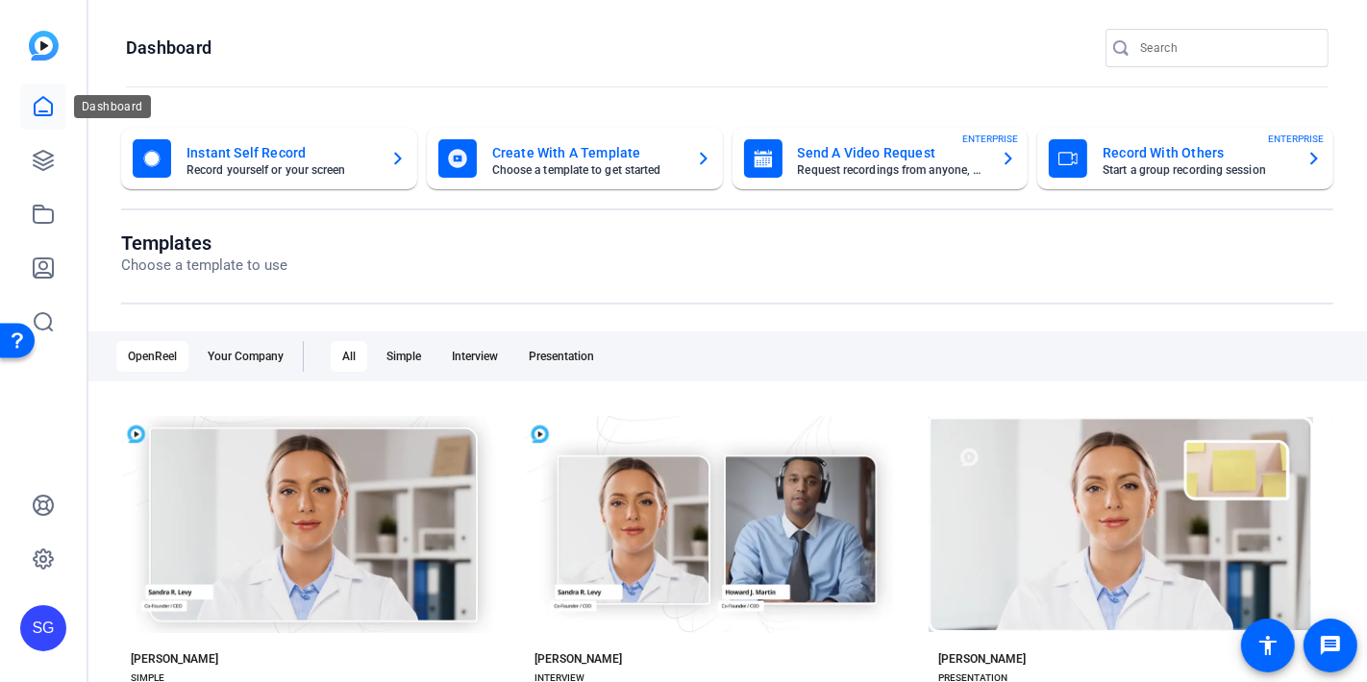
click at [49, 106] on icon at bounding box center [43, 106] width 23 height 23
click at [920, 160] on mat-card-title "Send A Video Request" at bounding box center [892, 152] width 188 height 23
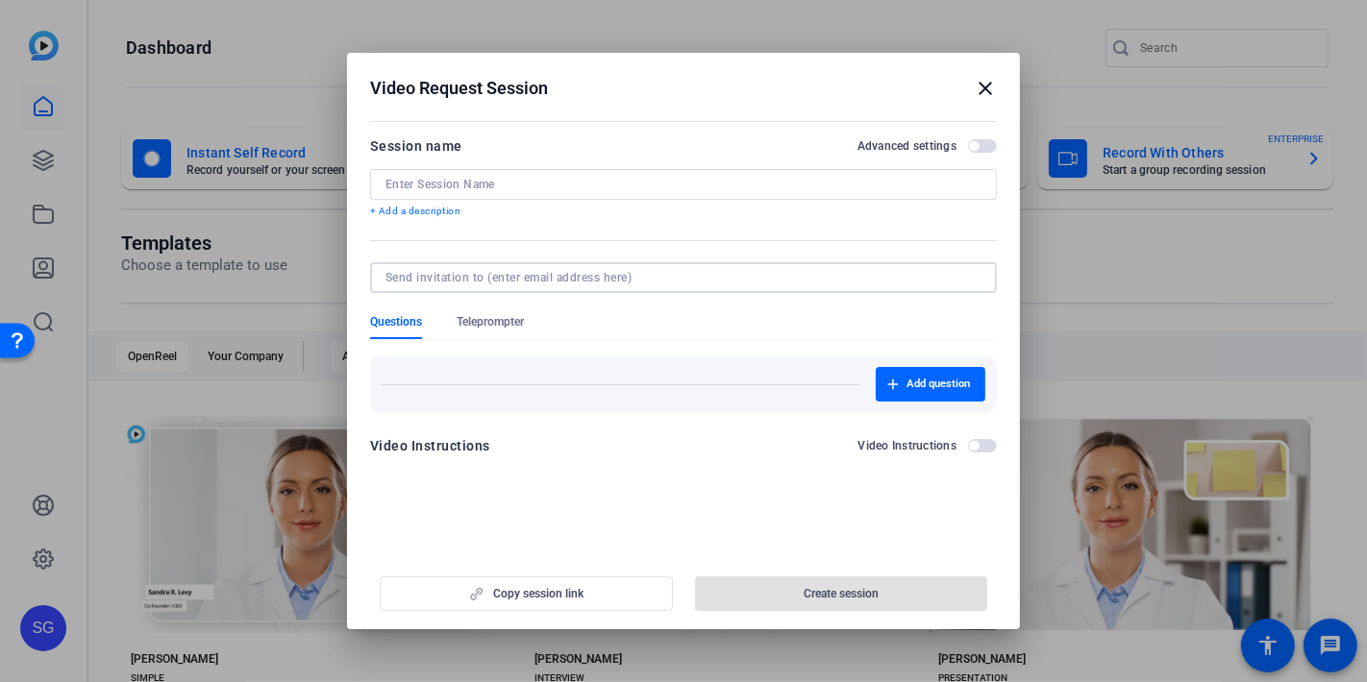
click at [415, 275] on input at bounding box center [679, 277] width 588 height 15
paste input "[PERSON_NAME][EMAIL_ADDRESS][PERSON_NAME][DOMAIN_NAME]"
type input "[PERSON_NAME][EMAIL_ADDRESS][PERSON_NAME][DOMAIN_NAME]"
click at [599, 314] on form "Session name Advanced settings + Add a description Questions Teleprompter Add q…" at bounding box center [683, 302] width 627 height 334
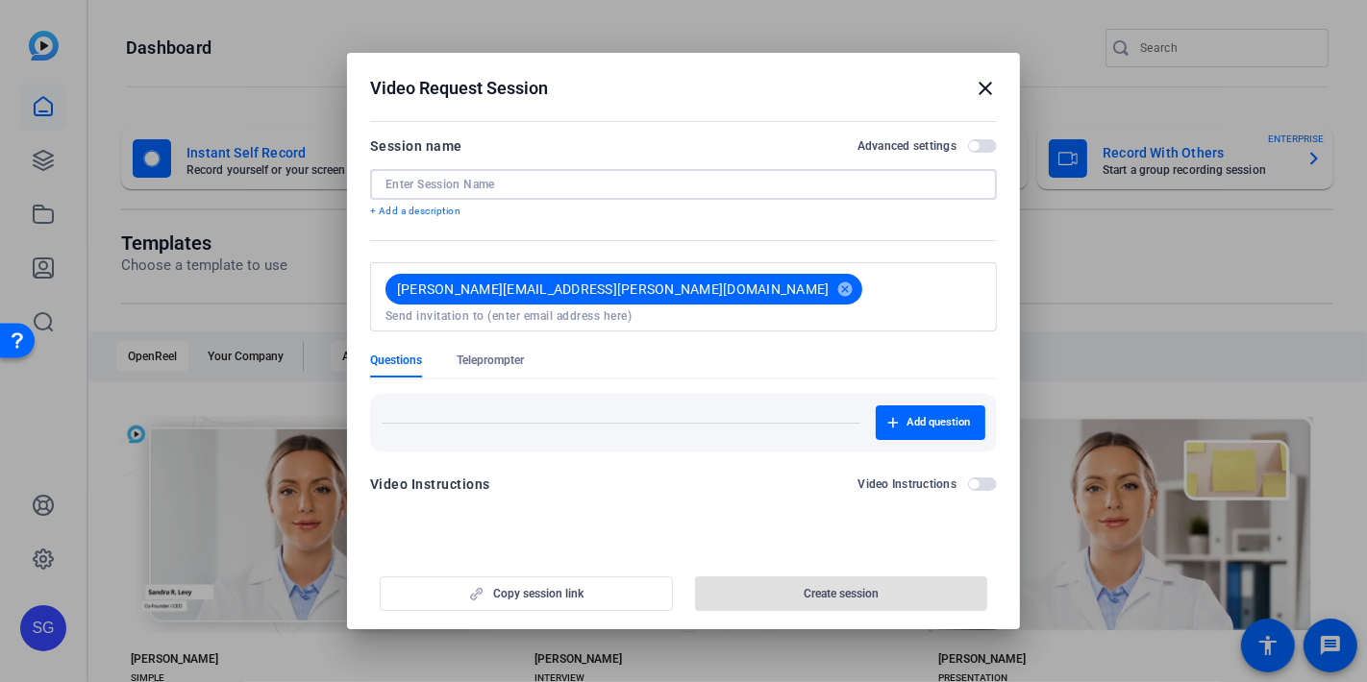
click at [443, 183] on input at bounding box center [683, 184] width 596 height 15
paste input "60 Seconds with Functional Leaders |"
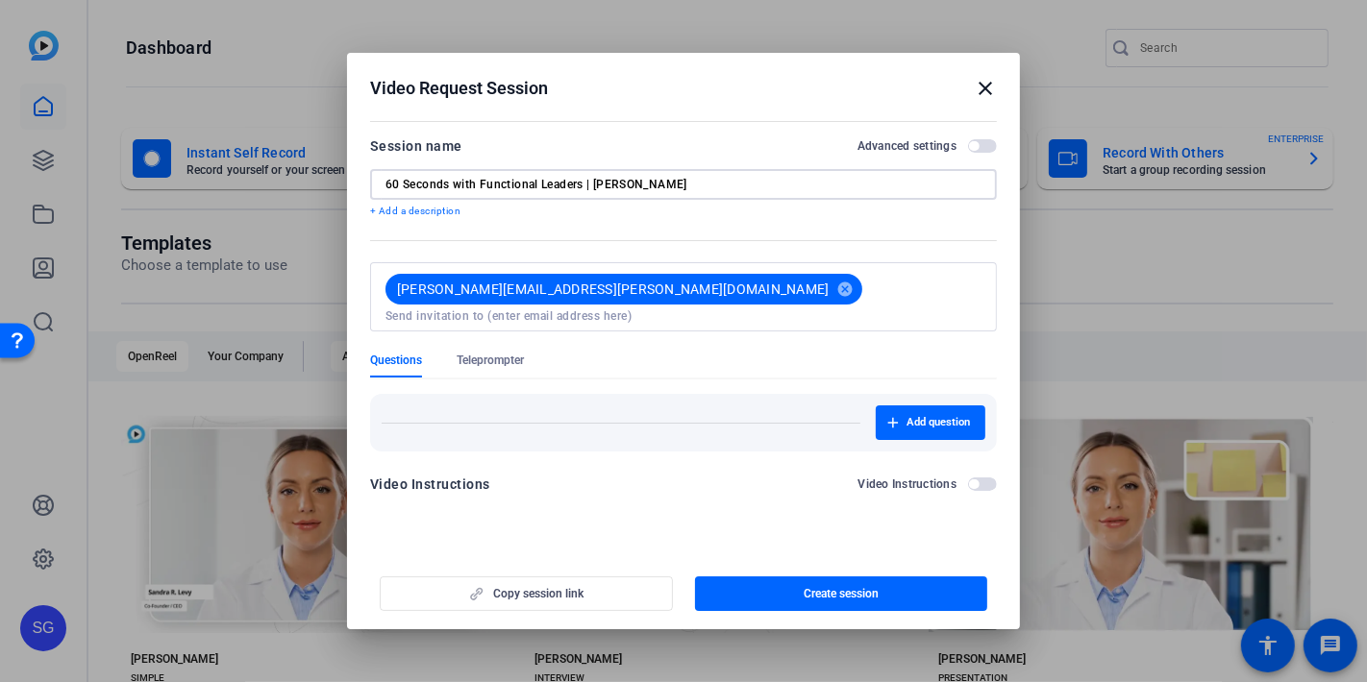
type input "60 Seconds with Functional Leaders | [PERSON_NAME]"
click at [645, 353] on div "Questions Teleprompter" at bounding box center [683, 365] width 627 height 25
click at [654, 353] on div "Questions Teleprompter" at bounding box center [683, 365] width 627 height 25
click at [777, 599] on span "button" at bounding box center [841, 594] width 293 height 46
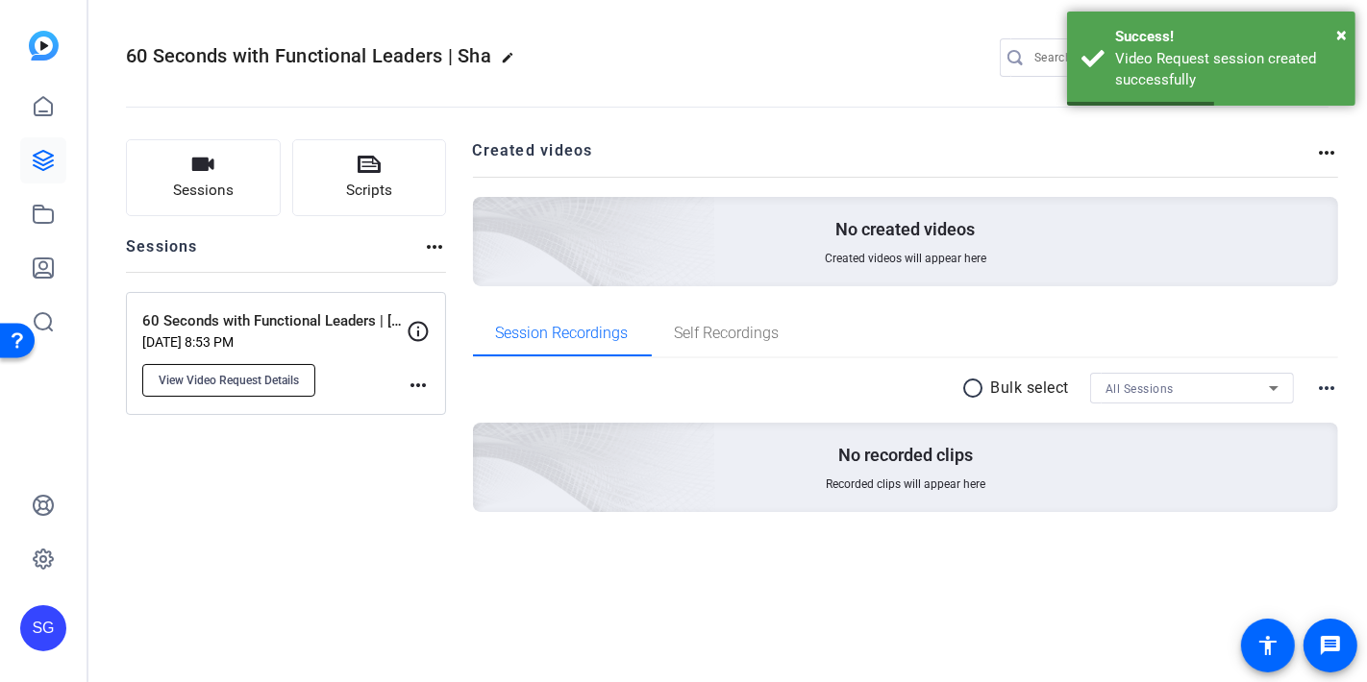
click at [209, 382] on span "View Video Request Details" at bounding box center [229, 380] width 140 height 15
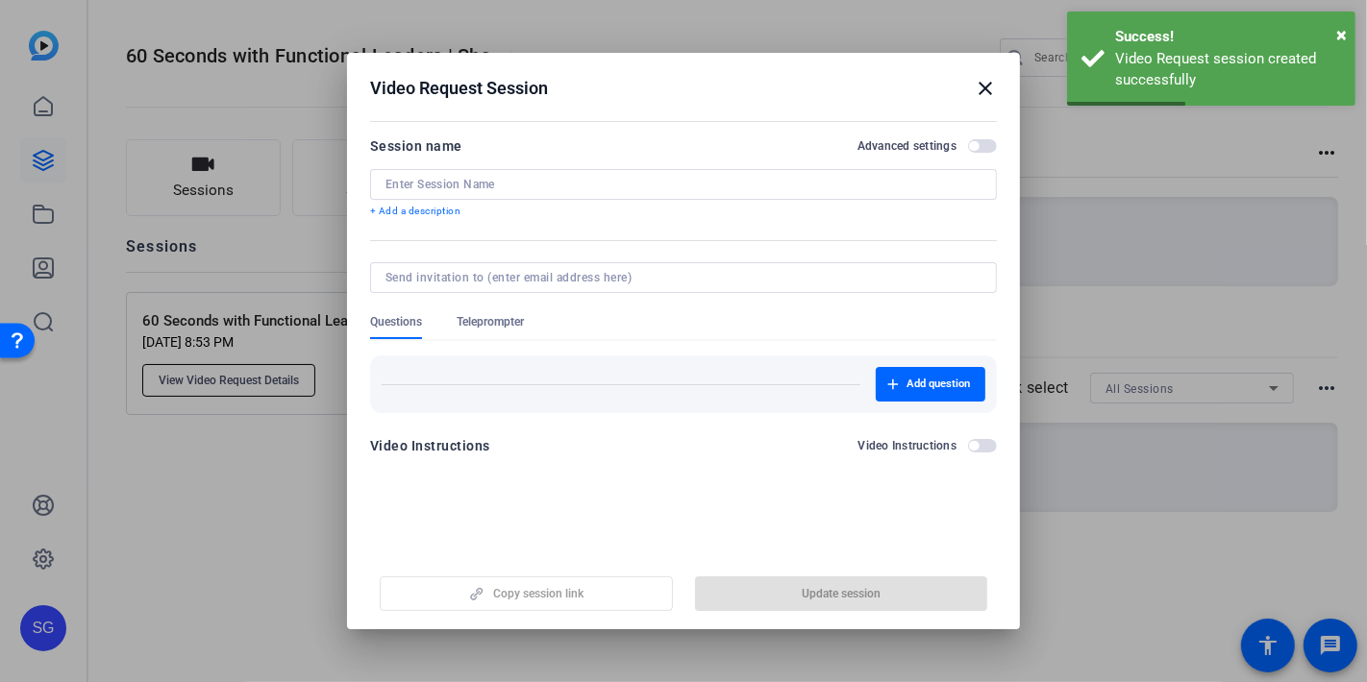
type input "60 Seconds with Functional Leaders | [PERSON_NAME]"
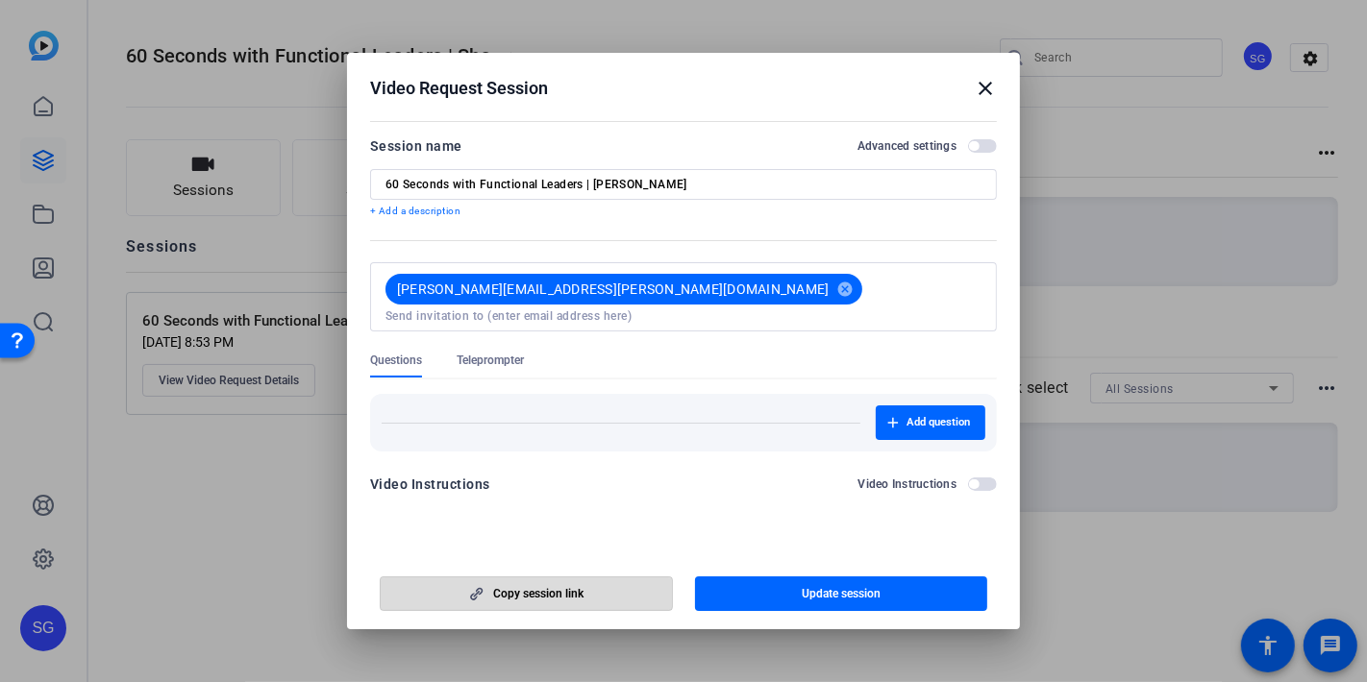
click at [504, 603] on span "button" at bounding box center [526, 594] width 291 height 46
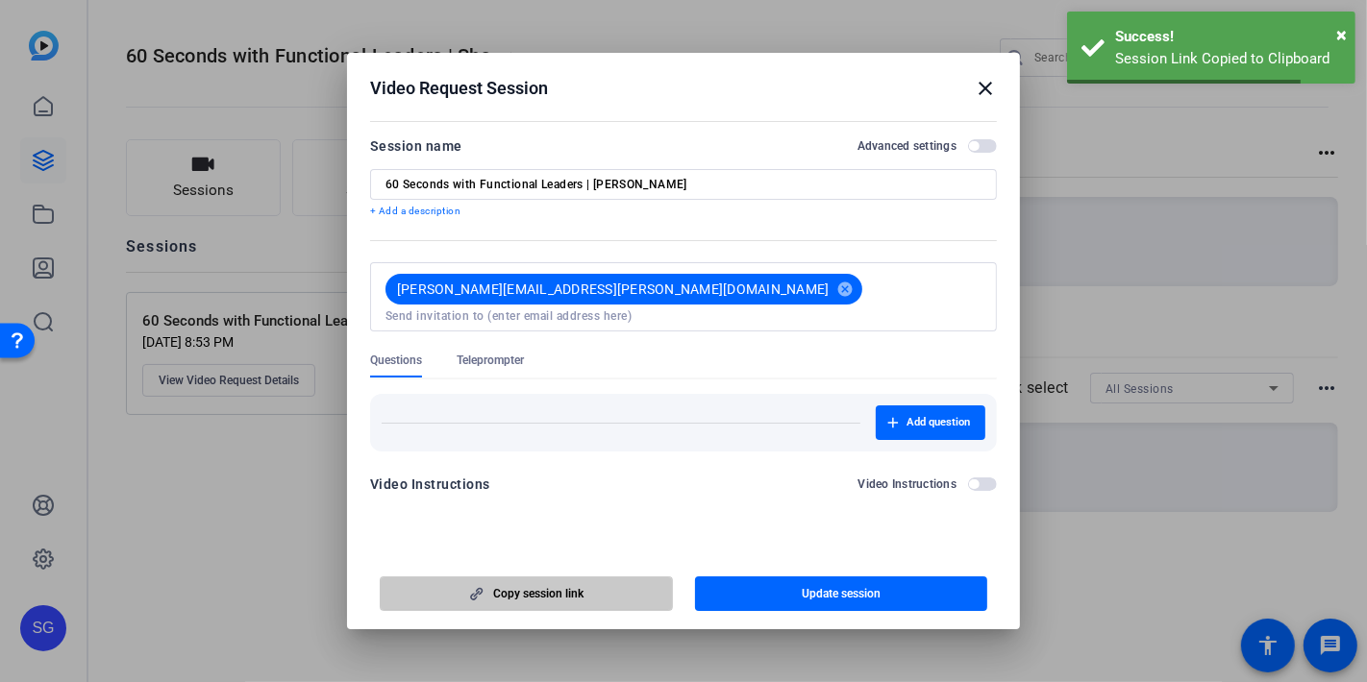
click at [504, 603] on span "button" at bounding box center [526, 594] width 291 height 46
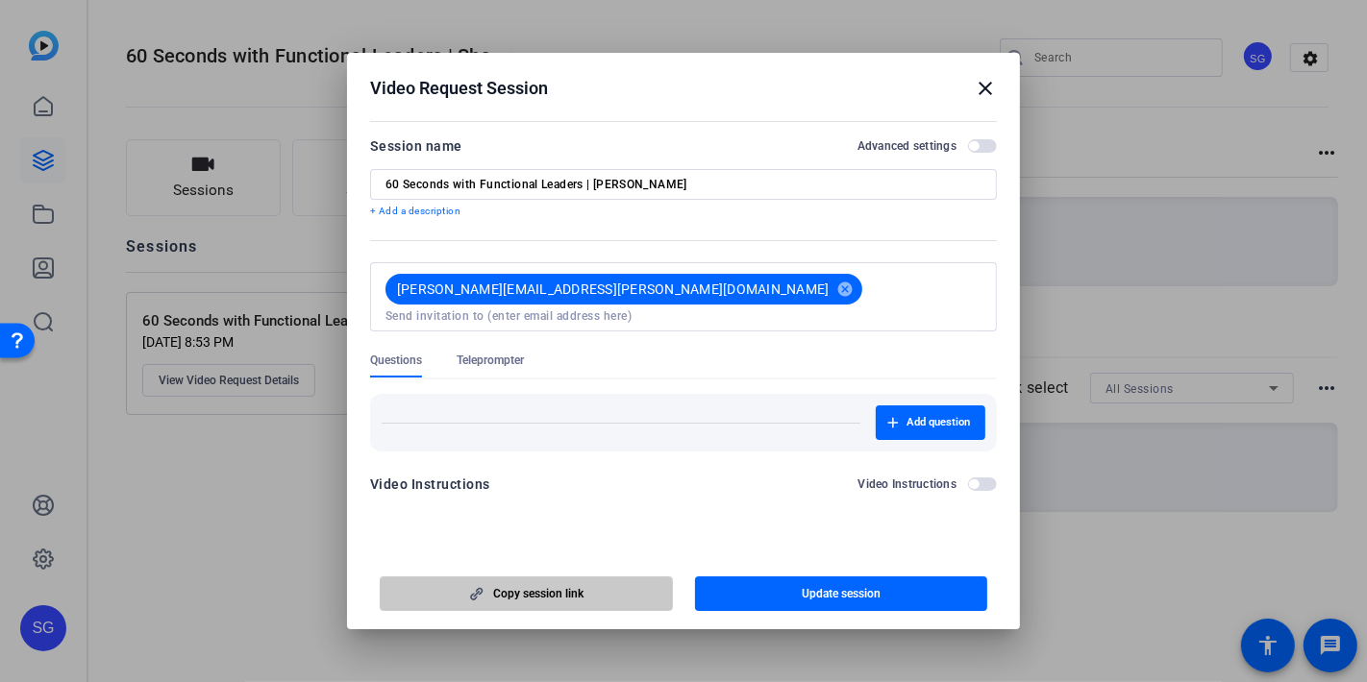
click at [581, 597] on span "Copy session link" at bounding box center [538, 593] width 90 height 15
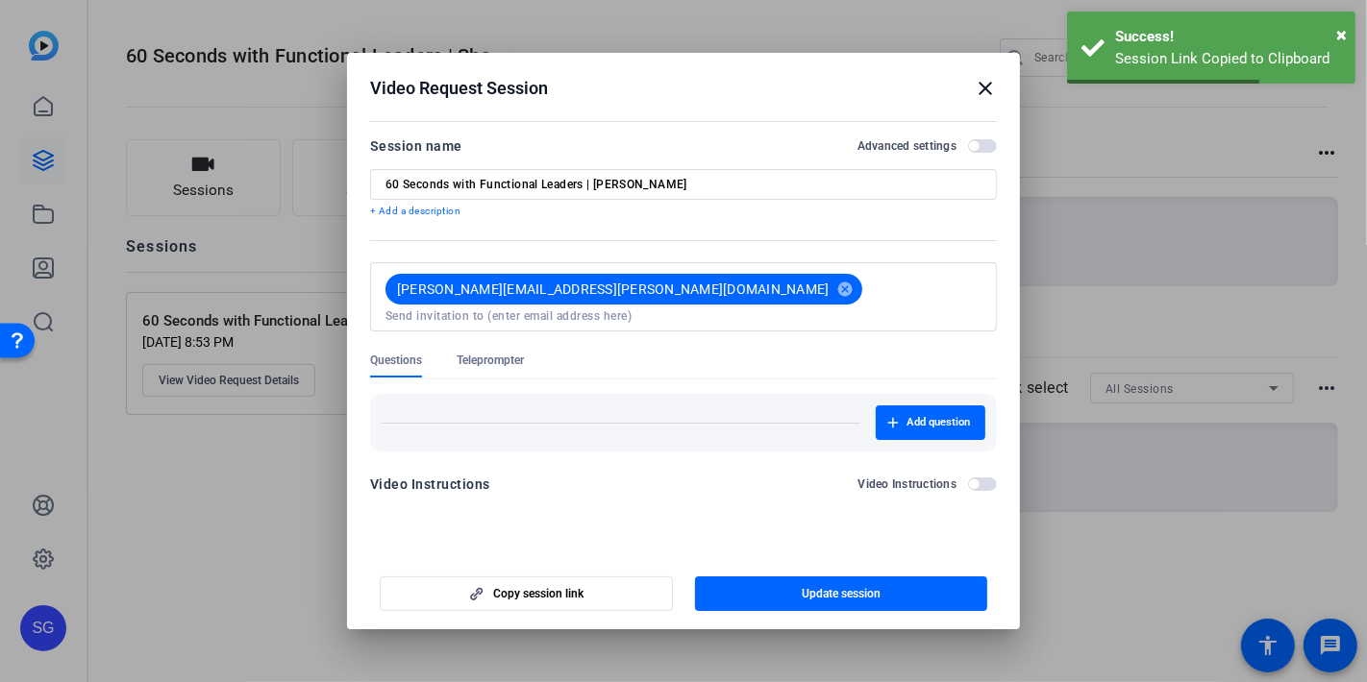
click at [983, 87] on mat-icon "close" at bounding box center [985, 88] width 23 height 23
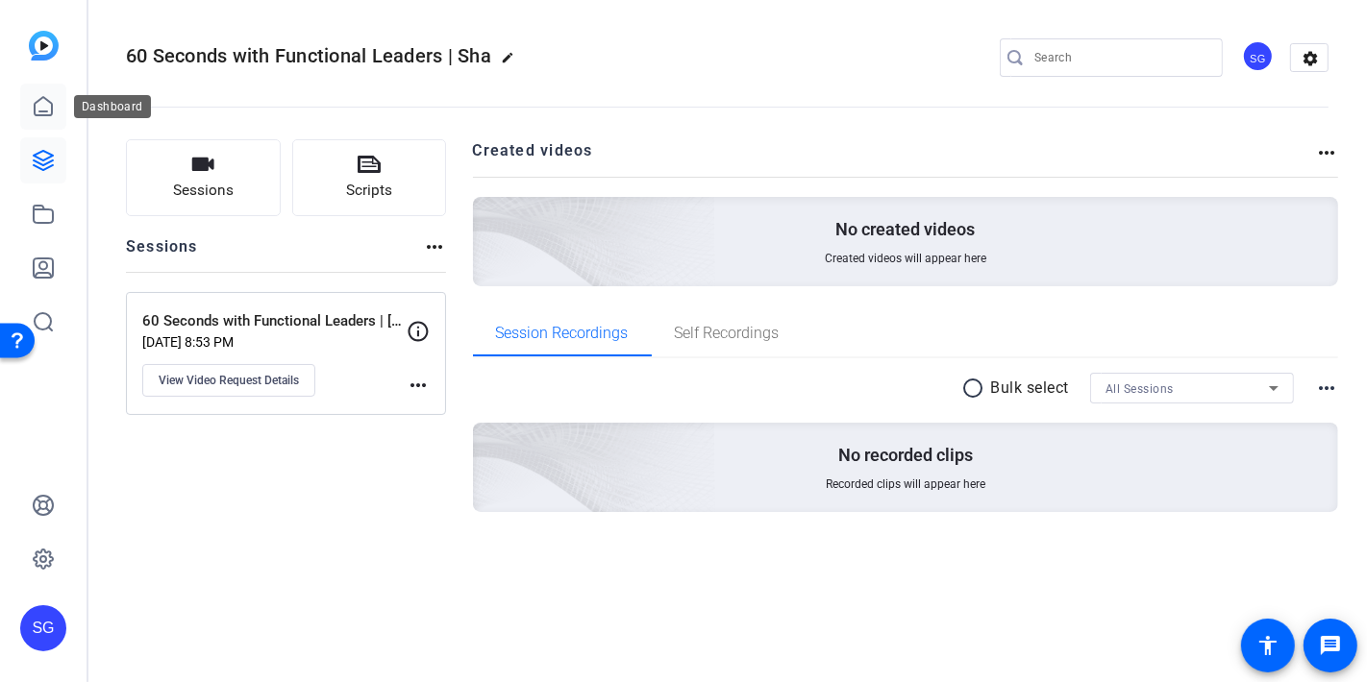
click at [43, 112] on icon at bounding box center [43, 106] width 23 height 23
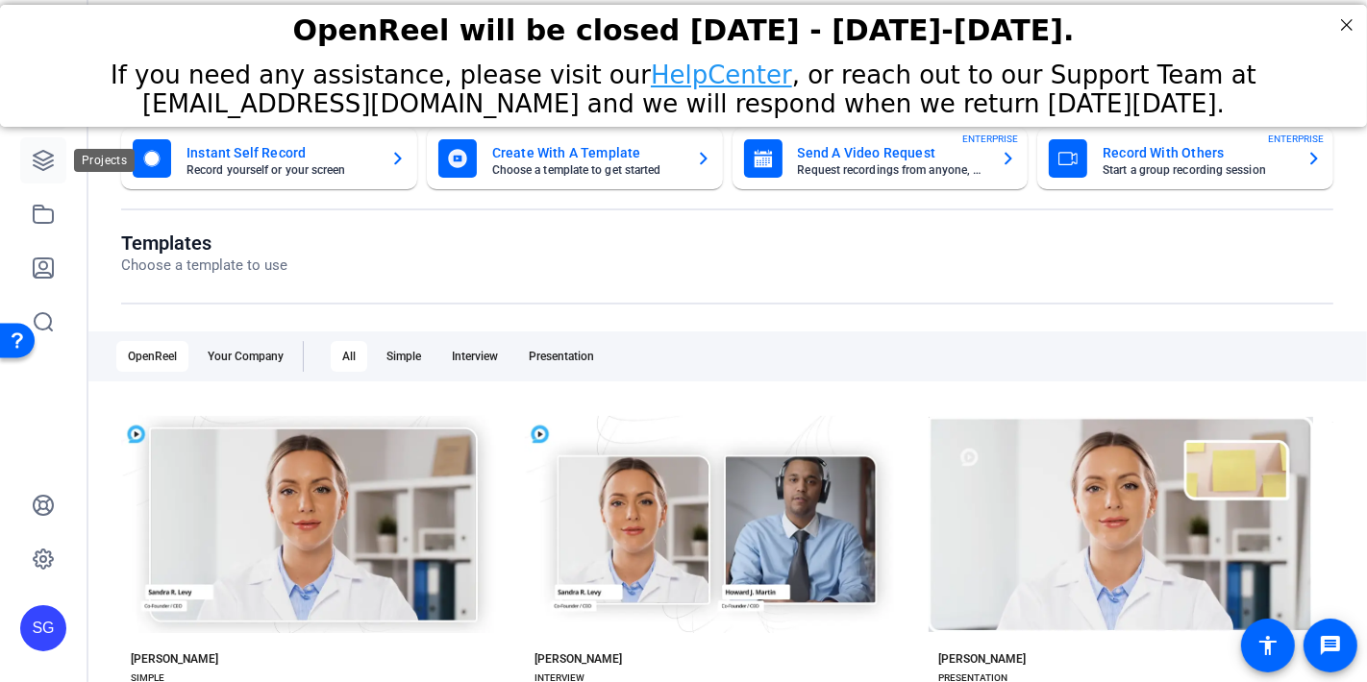
click at [37, 170] on icon at bounding box center [43, 160] width 23 height 23
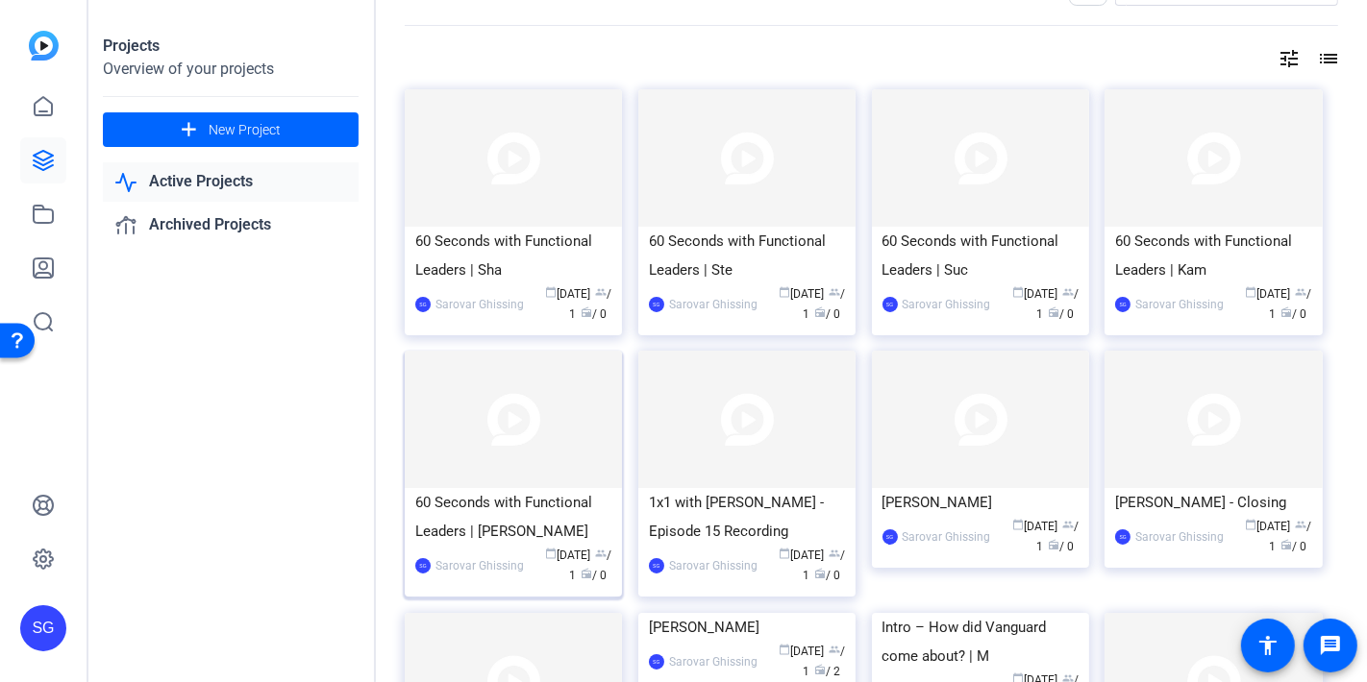
scroll to position [53, 0]
